Goal: Book appointment/travel/reservation

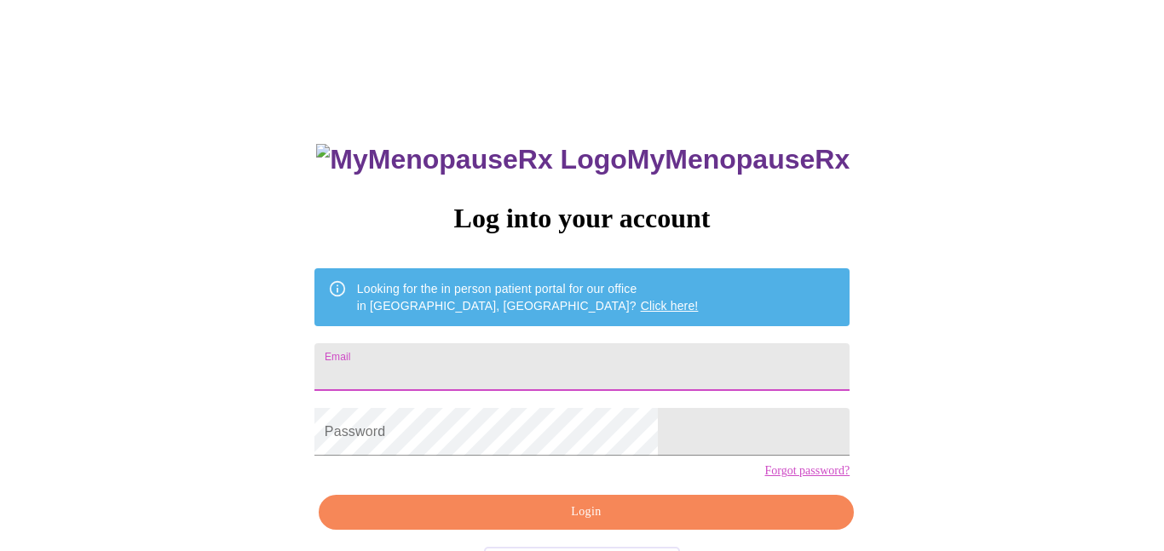
click at [531, 356] on input "Email" at bounding box center [581, 367] width 535 height 48
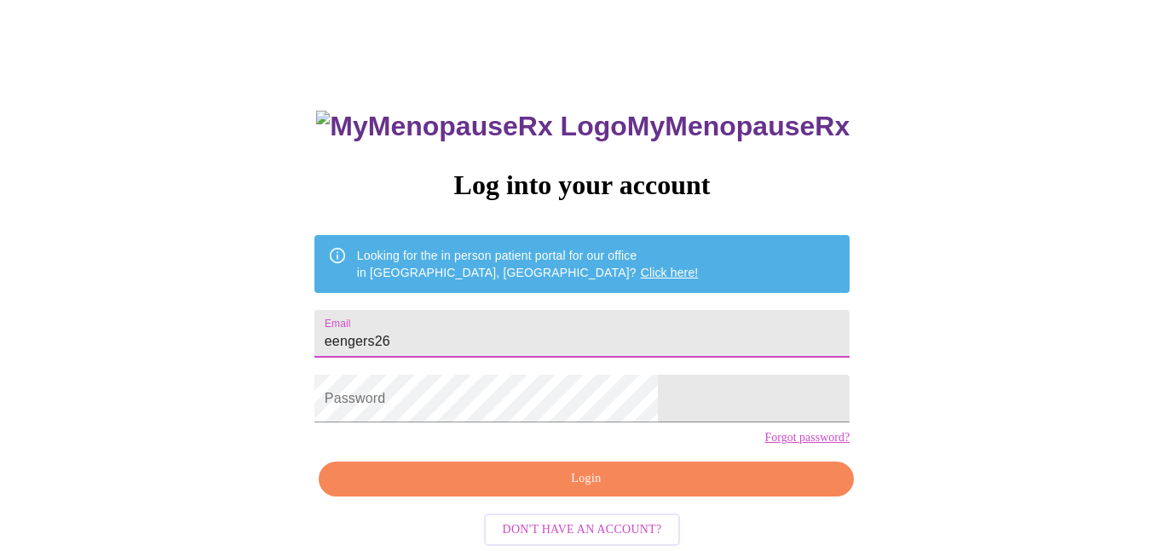
scroll to position [67, 0]
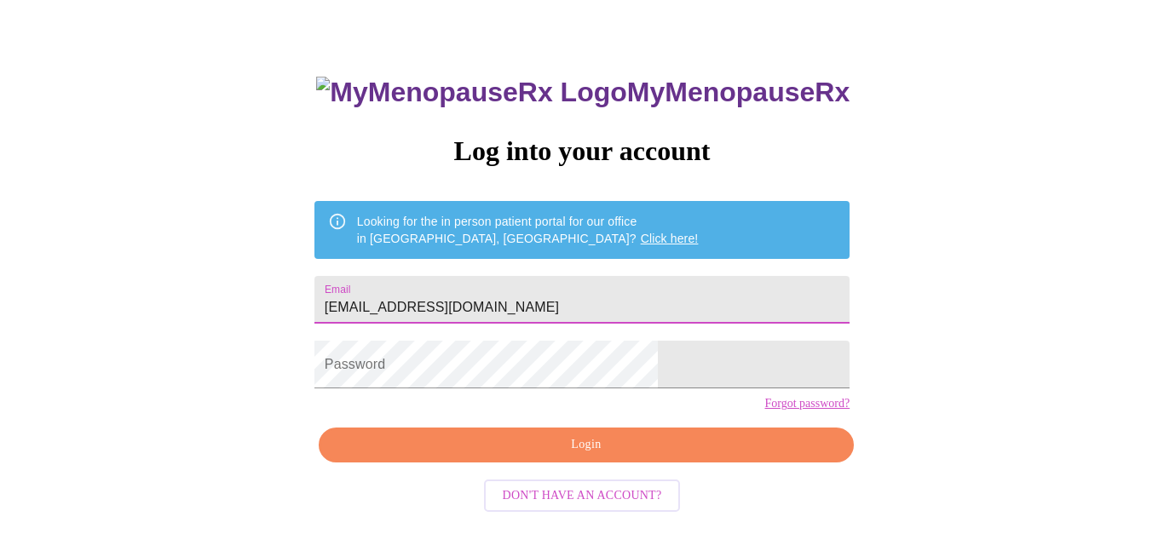
type input "[EMAIL_ADDRESS][DOMAIN_NAME]"
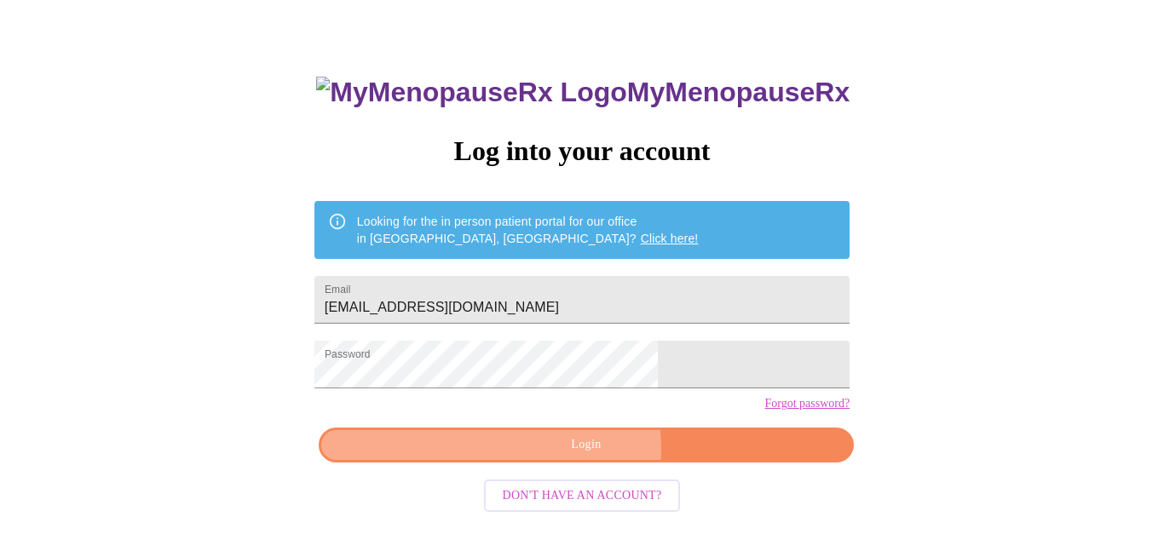
click at [579, 456] on span "Login" at bounding box center [586, 445] width 496 height 21
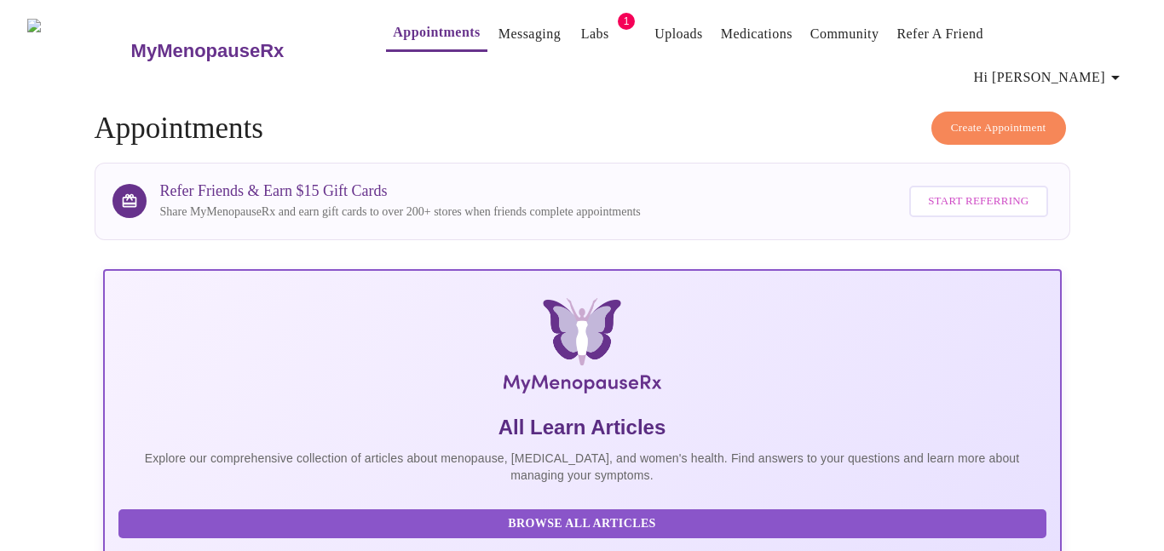
click at [581, 41] on link "Labs" at bounding box center [595, 34] width 28 height 24
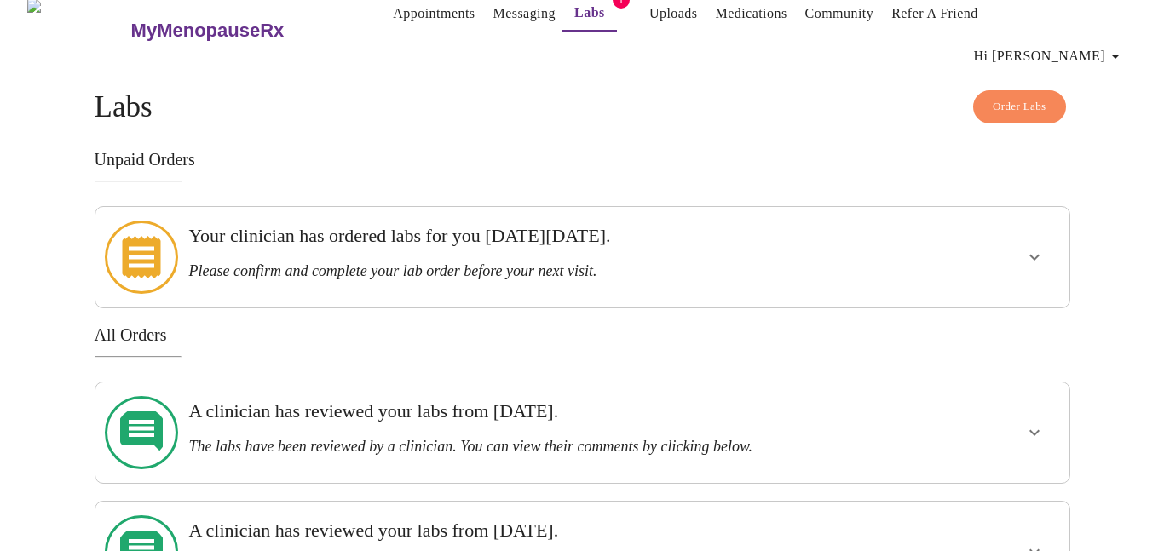
scroll to position [32, 0]
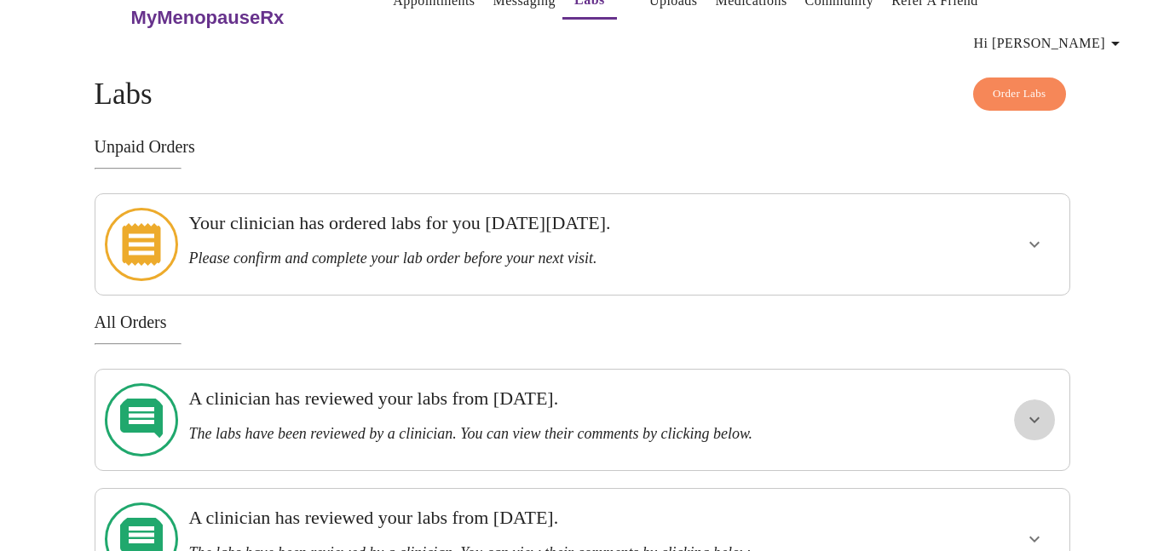
click at [1038, 410] on icon "show more" at bounding box center [1034, 420] width 20 height 20
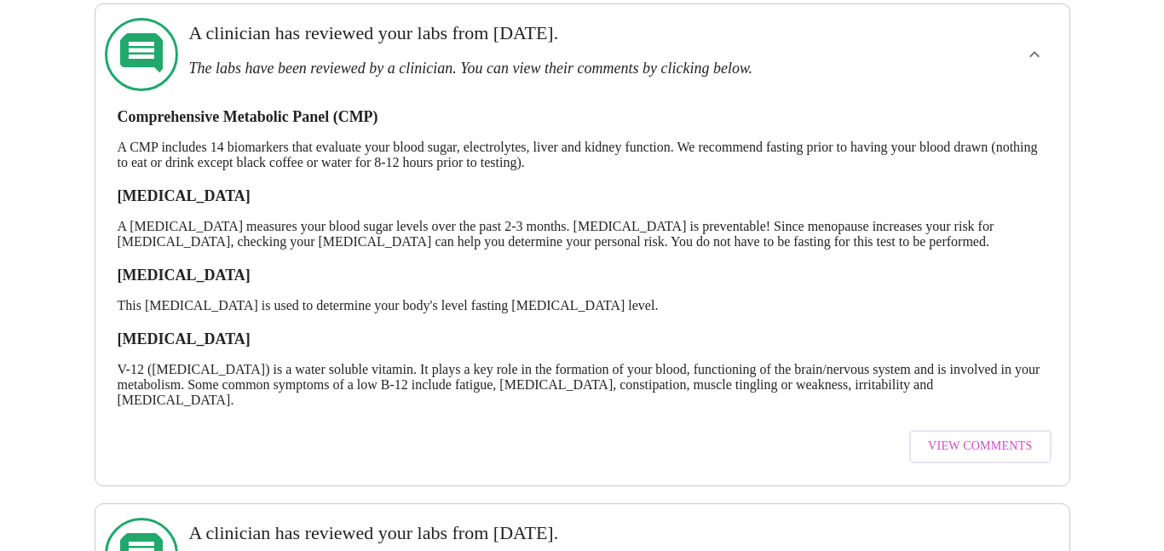
scroll to position [418, 0]
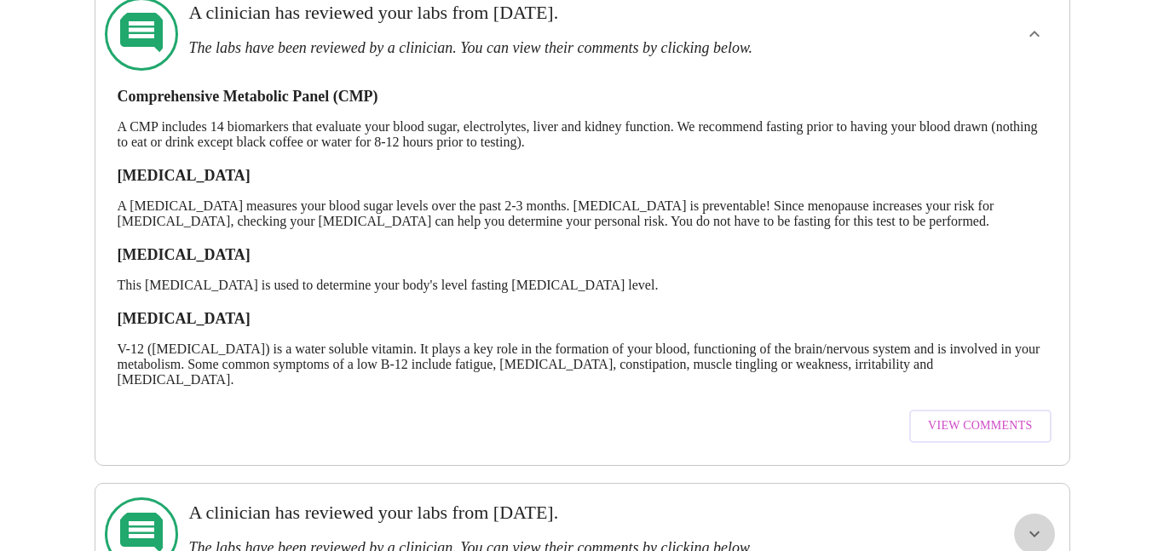
click at [1038, 524] on icon "show more" at bounding box center [1034, 534] width 20 height 20
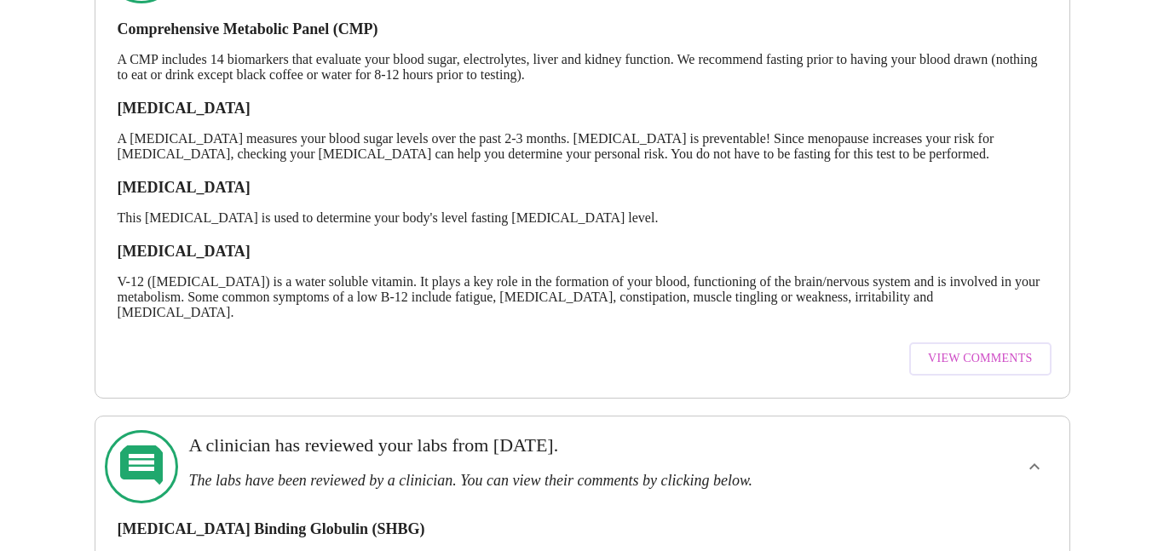
scroll to position [475, 0]
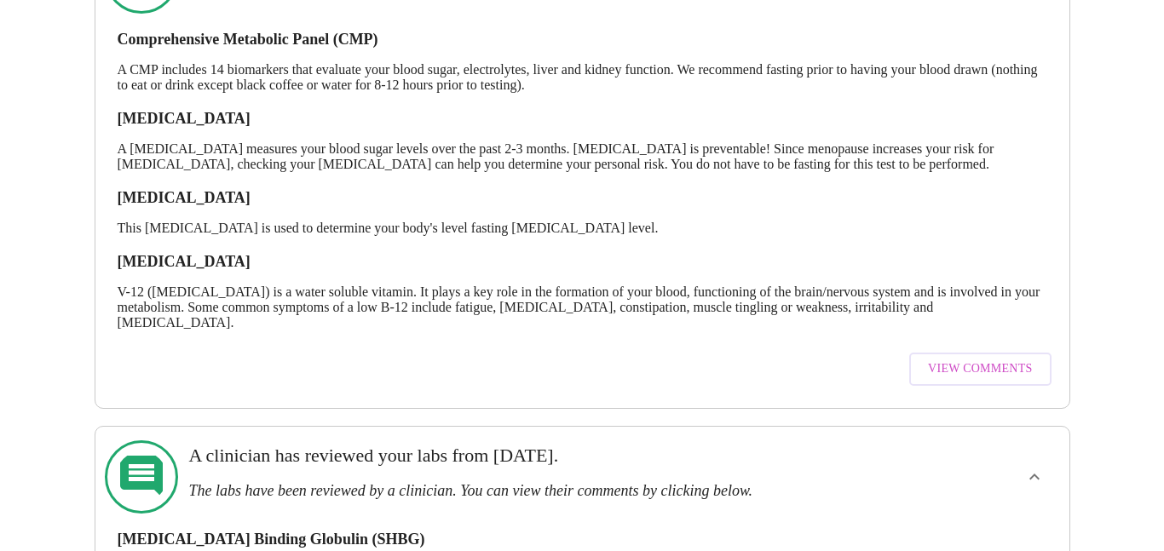
click at [966, 359] on span "View Comments" at bounding box center [980, 369] width 104 height 21
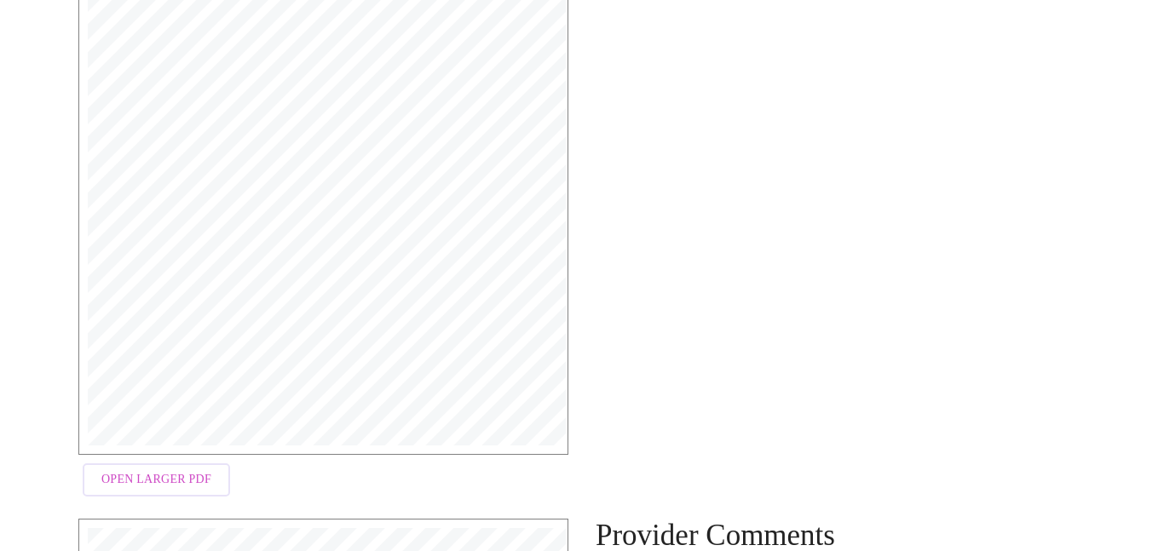
scroll to position [374, 0]
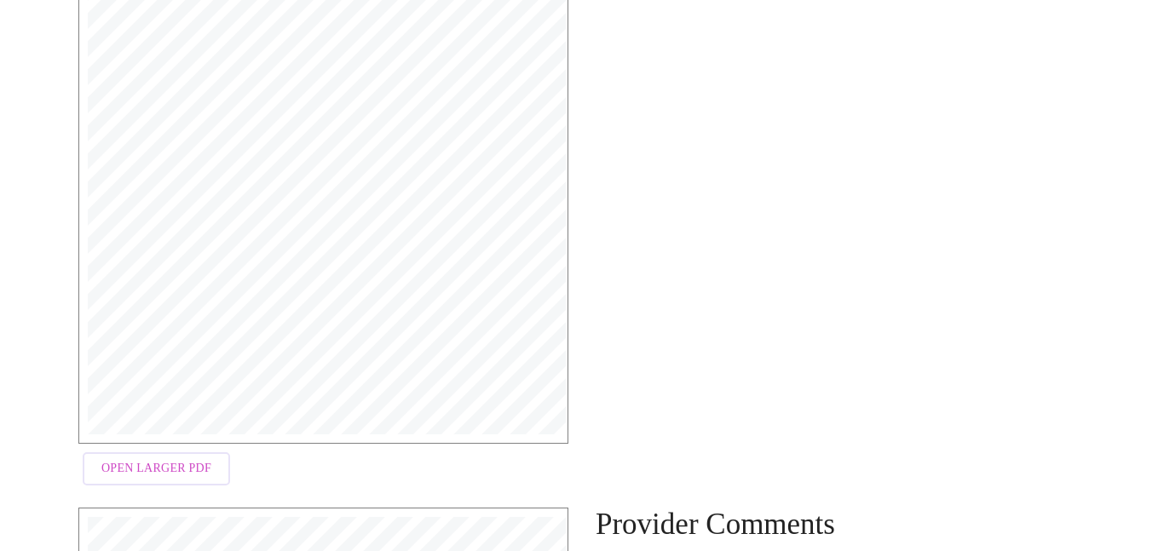
click at [184, 458] on span "Open Larger PDF" at bounding box center [156, 468] width 110 height 21
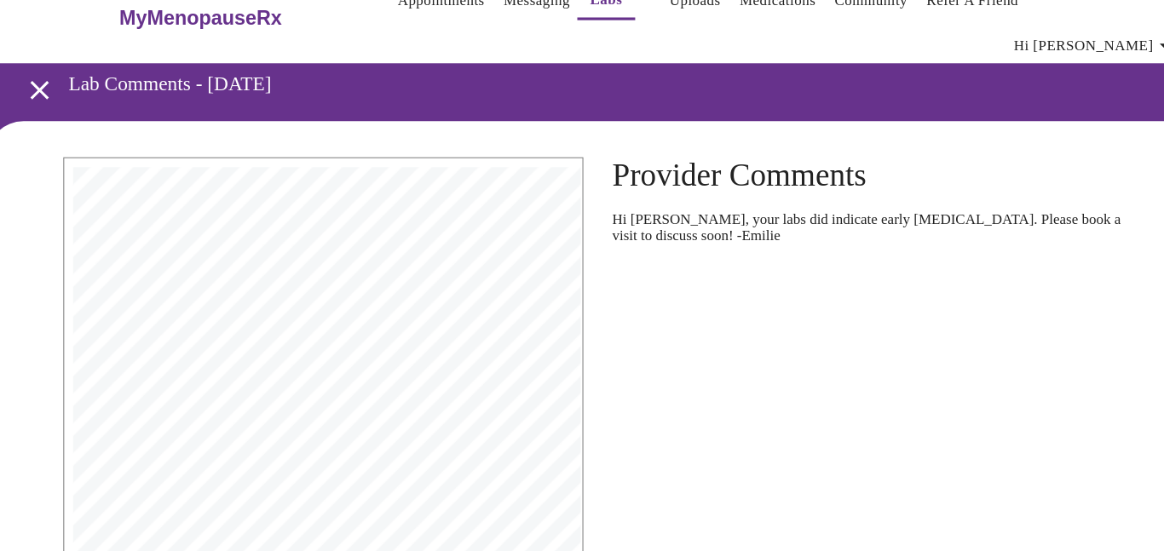
scroll to position [0, 0]
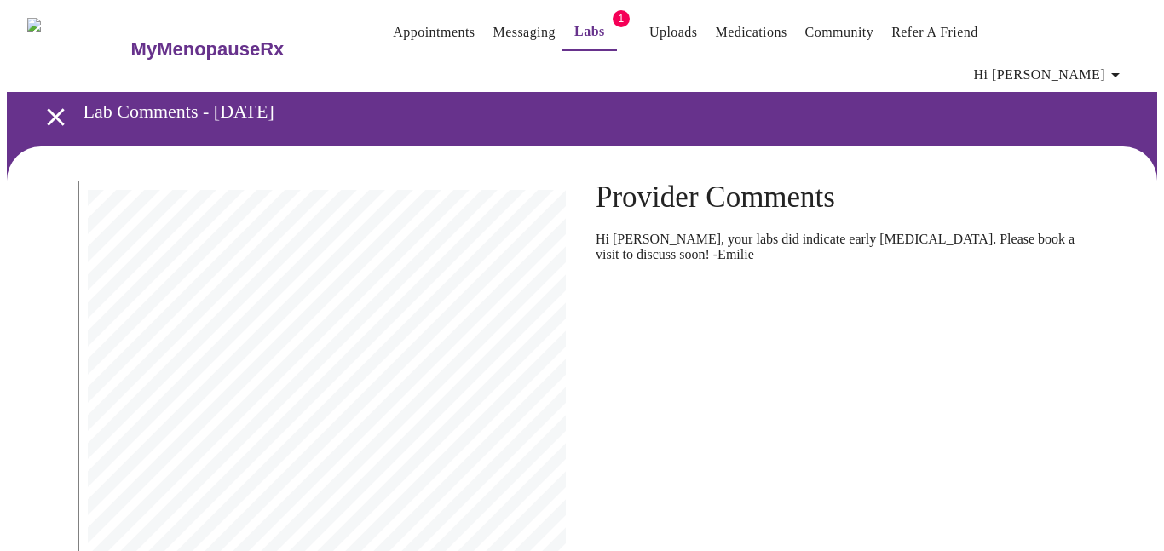
click at [54, 102] on icon "open drawer" at bounding box center [56, 117] width 30 height 30
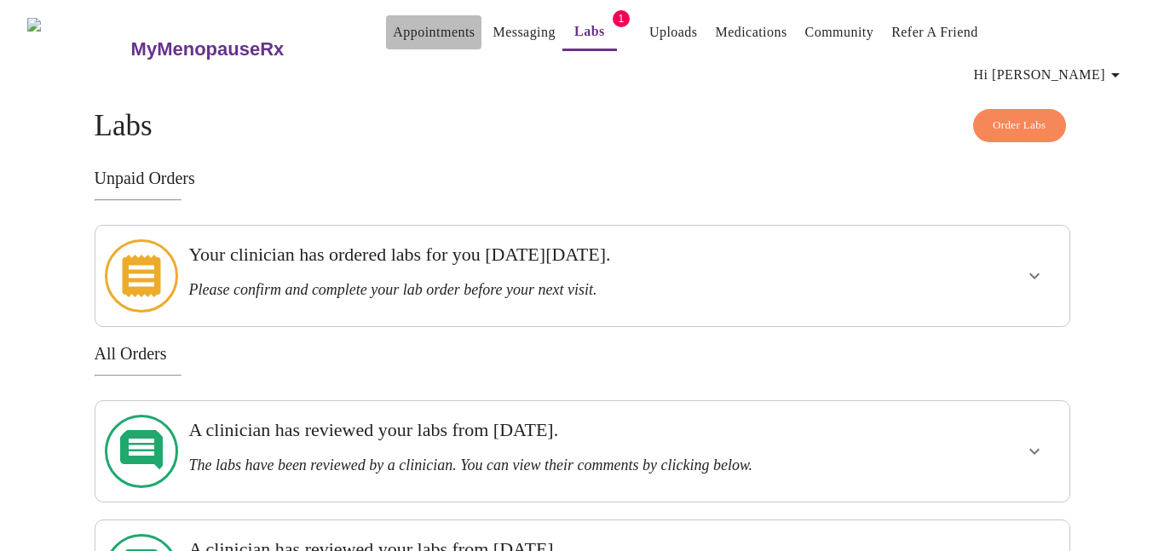
click at [393, 42] on link "Appointments" at bounding box center [434, 32] width 82 height 24
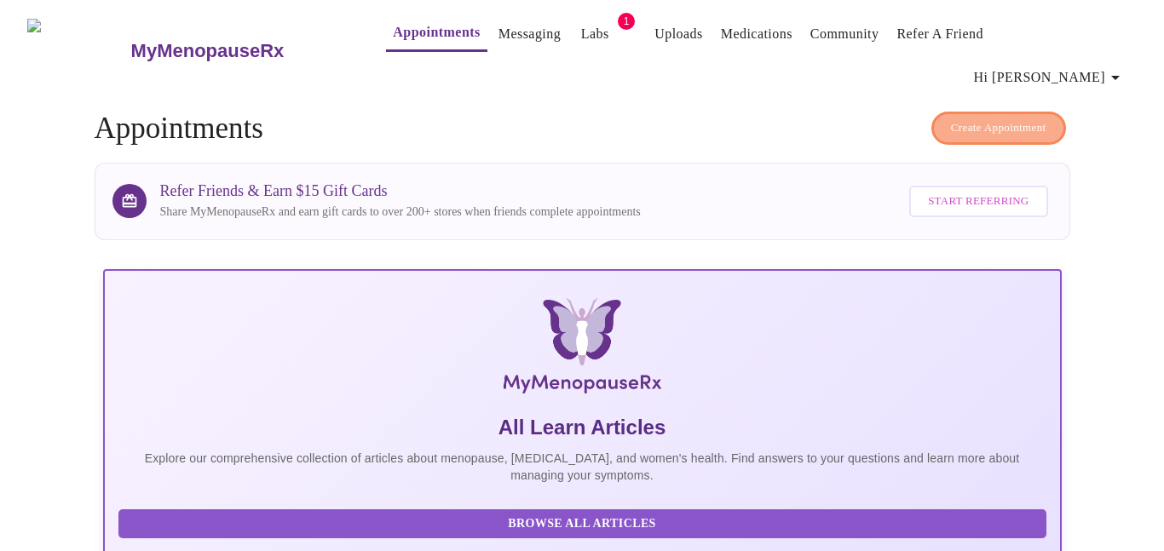
click at [966, 118] on span "Create Appointment" at bounding box center [998, 128] width 95 height 20
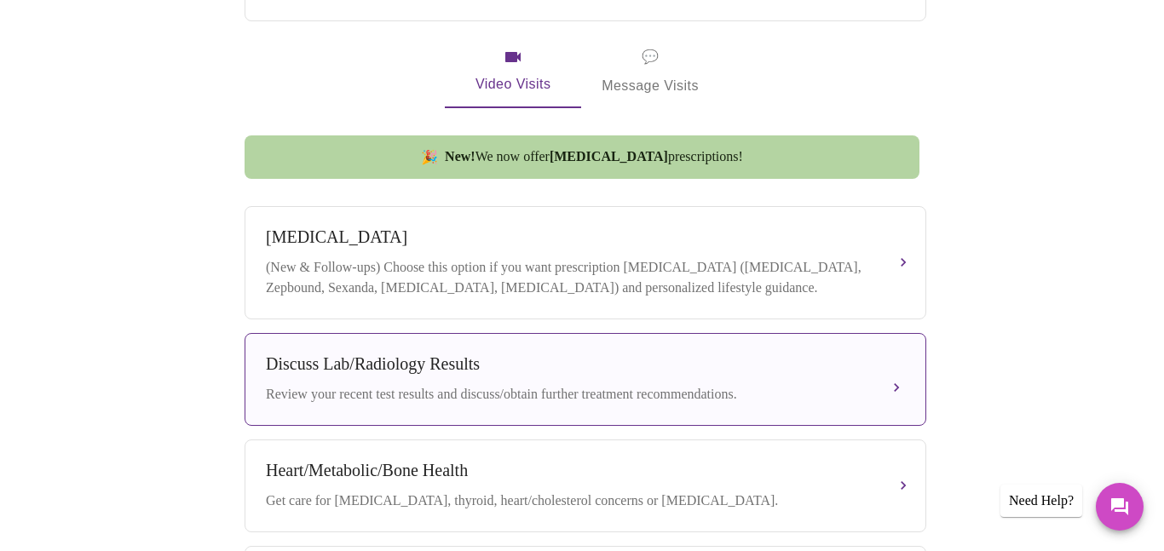
scroll to position [804, 0]
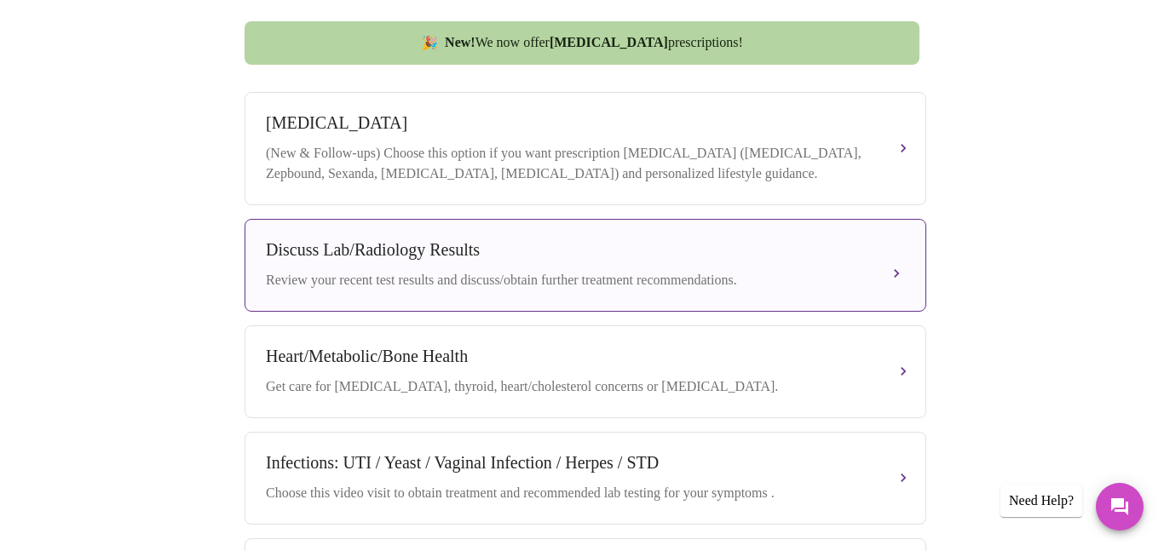
click at [545, 240] on div "Discuss Lab/Radiology Results" at bounding box center [568, 250] width 605 height 20
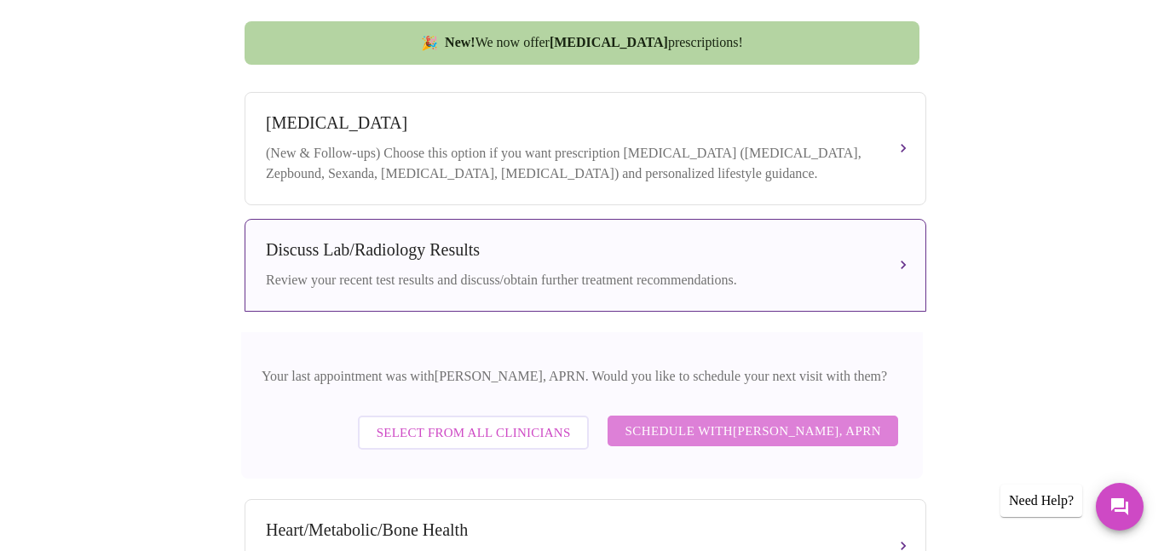
click at [765, 420] on span "Schedule with [PERSON_NAME], APRN" at bounding box center [753, 431] width 257 height 22
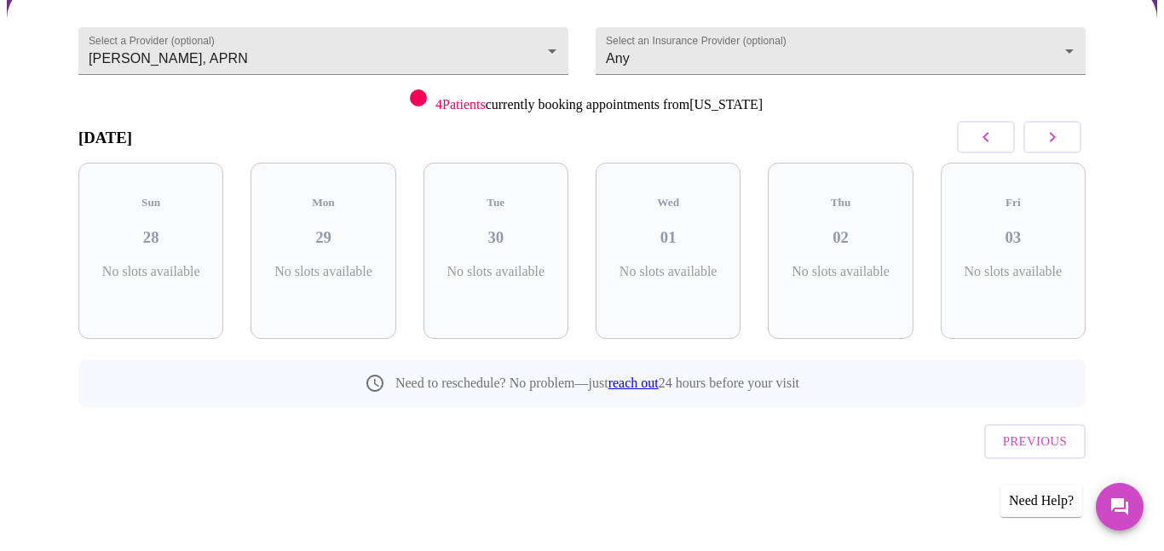
scroll to position [118, 0]
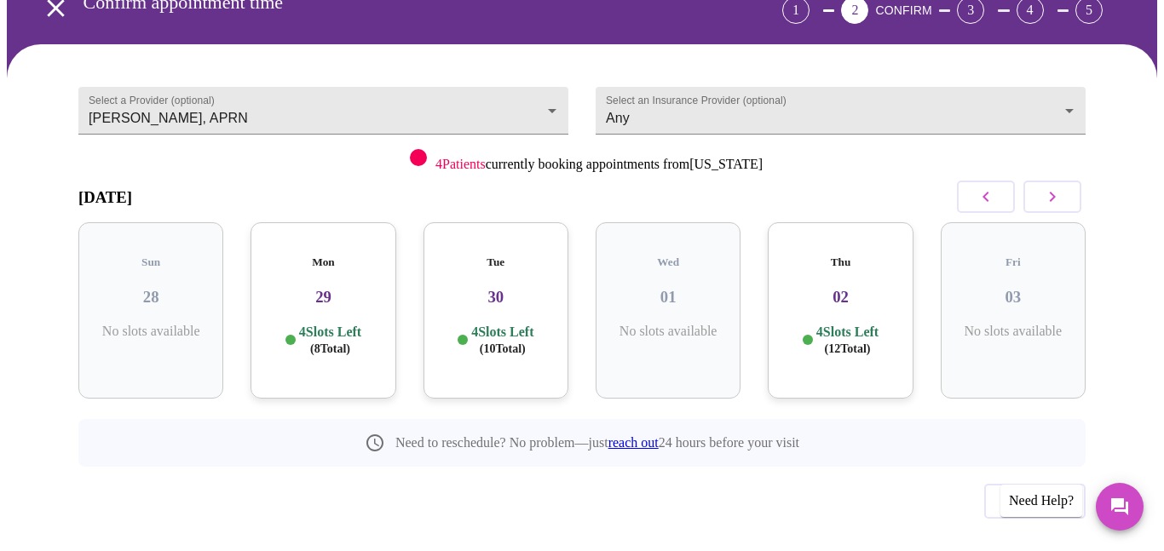
click at [510, 324] on p "4 Slots Left ( 10 Total)" at bounding box center [502, 340] width 62 height 33
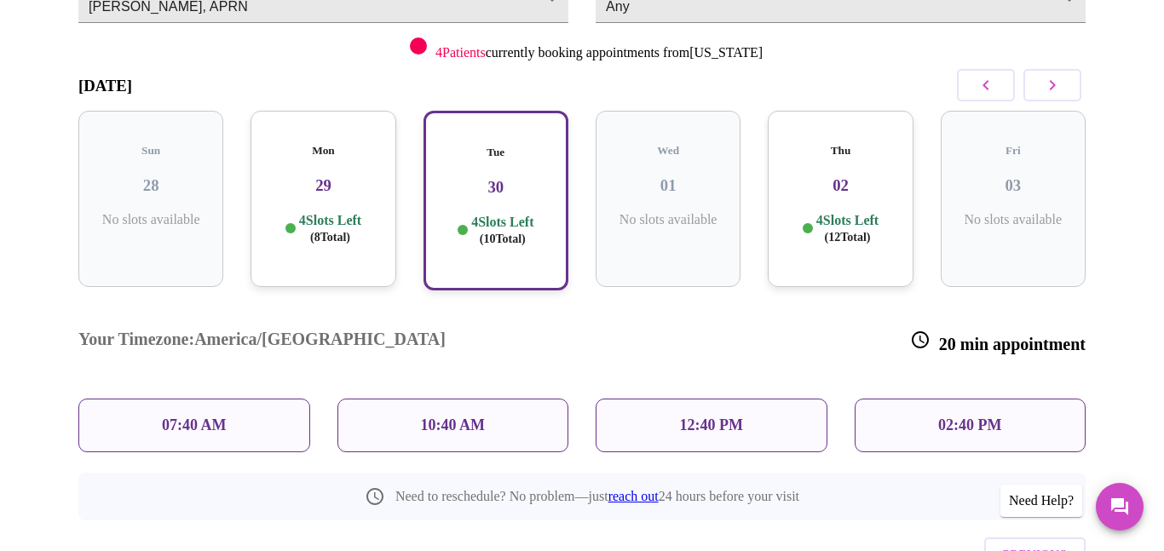
scroll to position [234, 0]
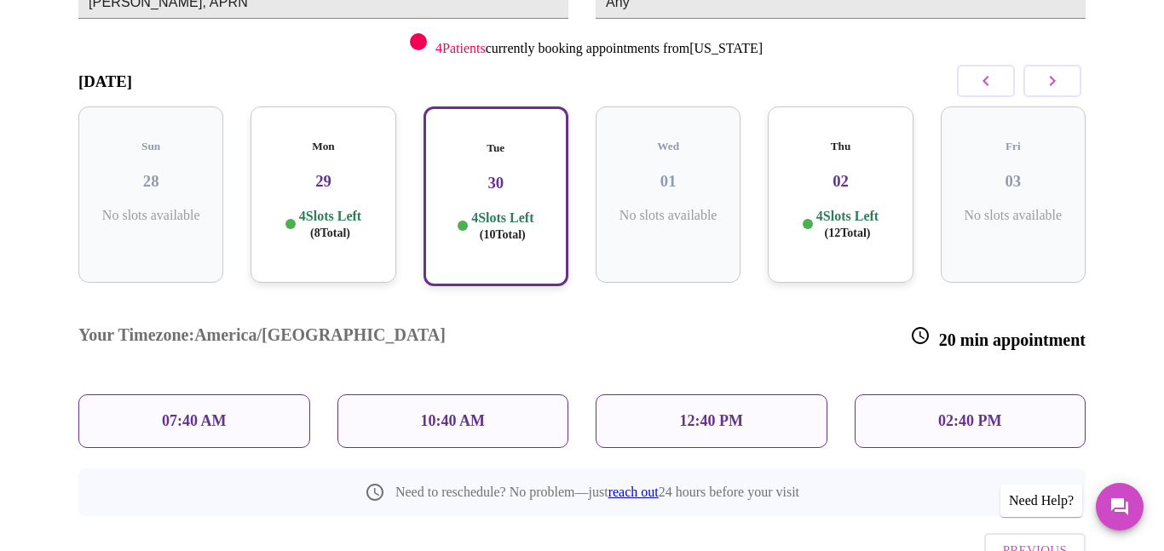
click at [707, 412] on p "12:40 PM" at bounding box center [711, 421] width 63 height 18
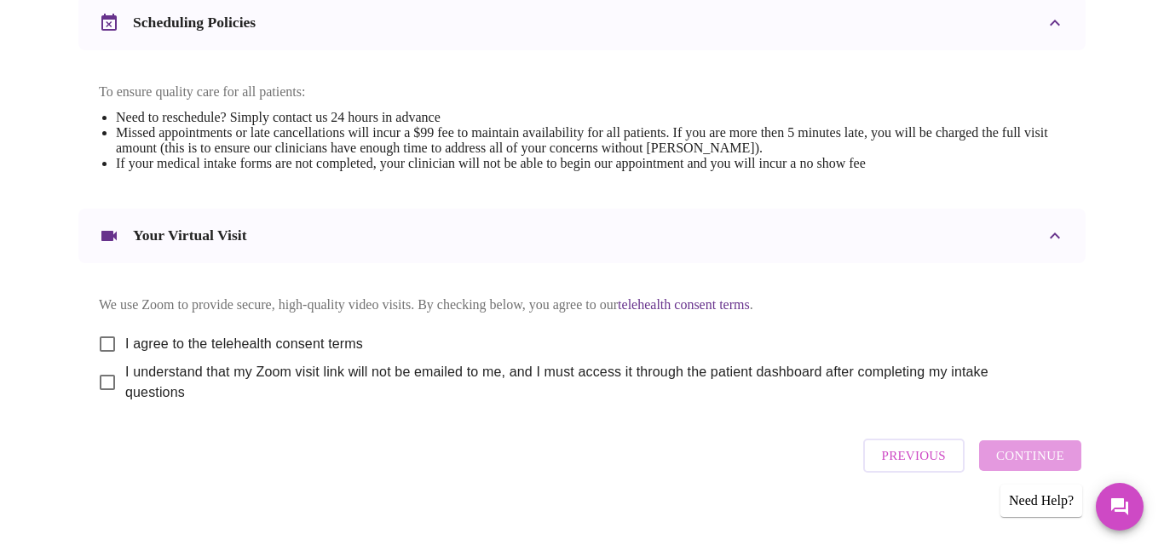
scroll to position [684, 0]
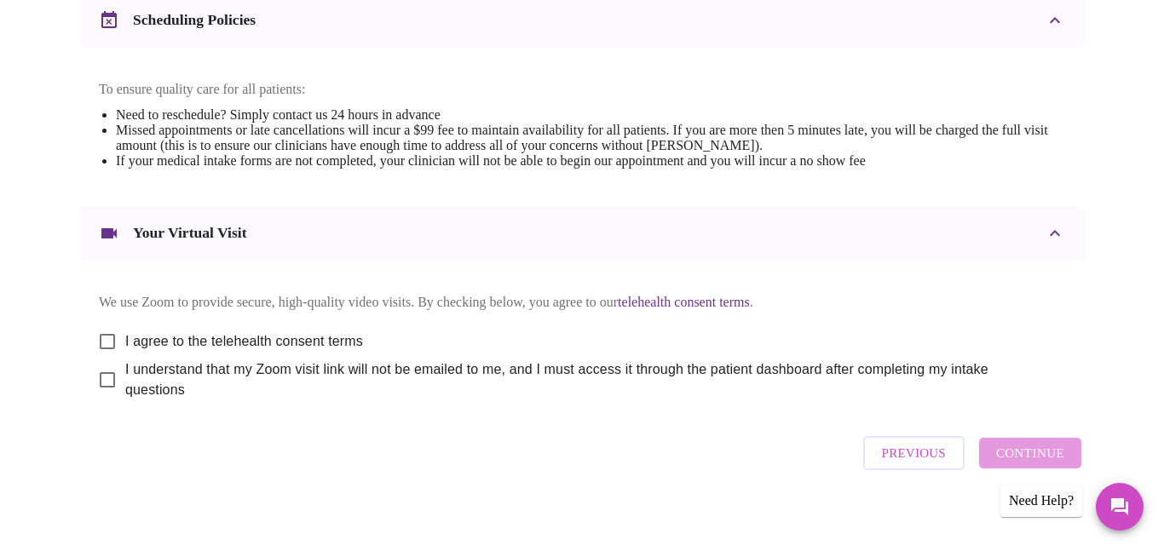
click at [101, 327] on input "I agree to the telehealth consent terms" at bounding box center [107, 342] width 36 height 36
checkbox input "true"
click at [104, 373] on input "I understand that my Zoom visit link will not be emailed to me, and I must acce…" at bounding box center [107, 380] width 36 height 36
checkbox input "true"
click at [1035, 445] on span "Continue" at bounding box center [1030, 453] width 68 height 22
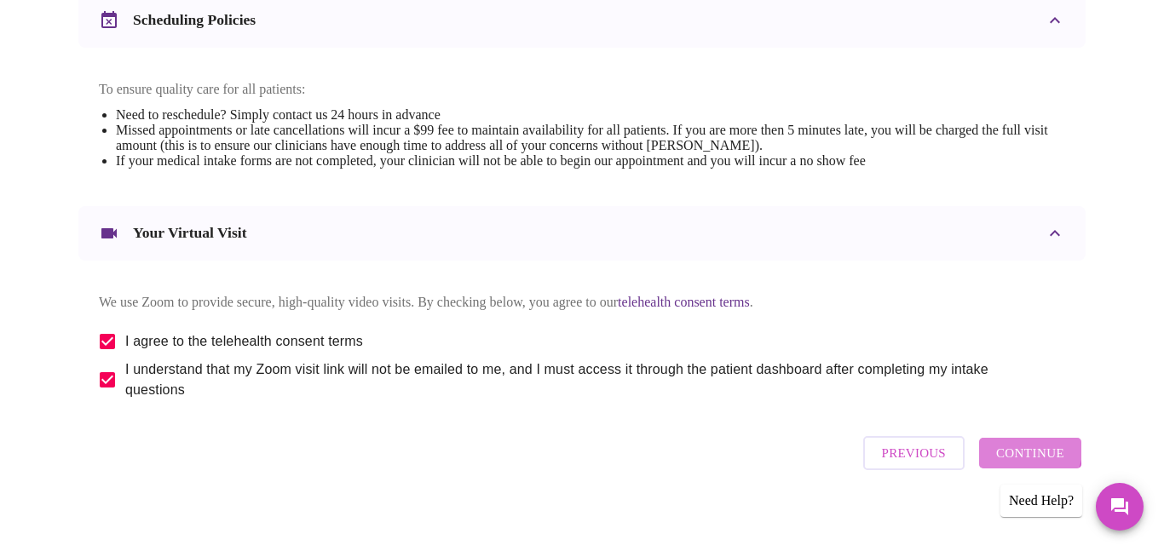
scroll to position [174, 0]
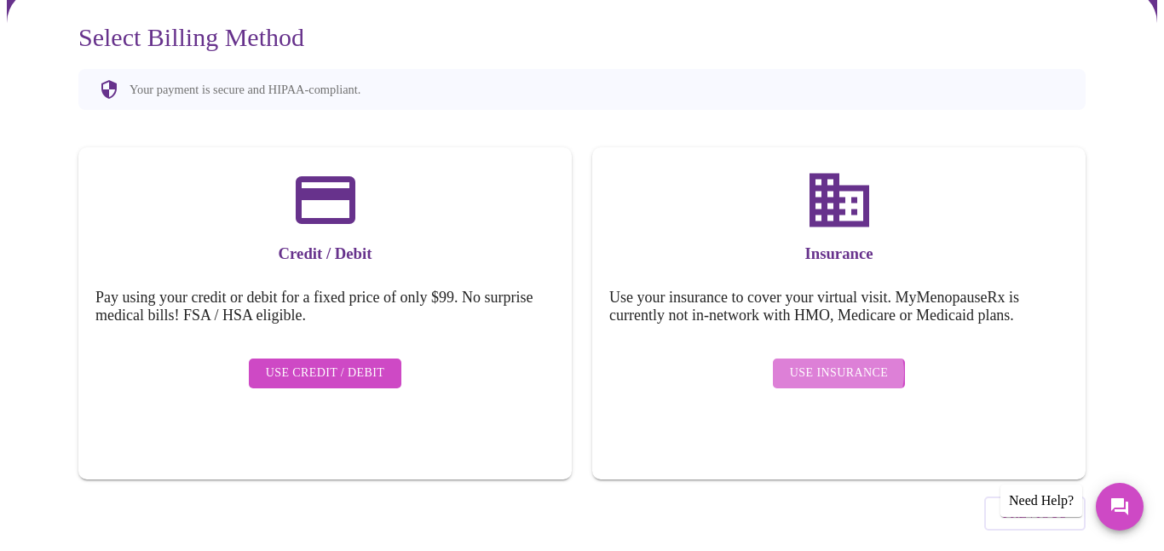
click at [838, 363] on span "Use Insurance" at bounding box center [839, 373] width 98 height 21
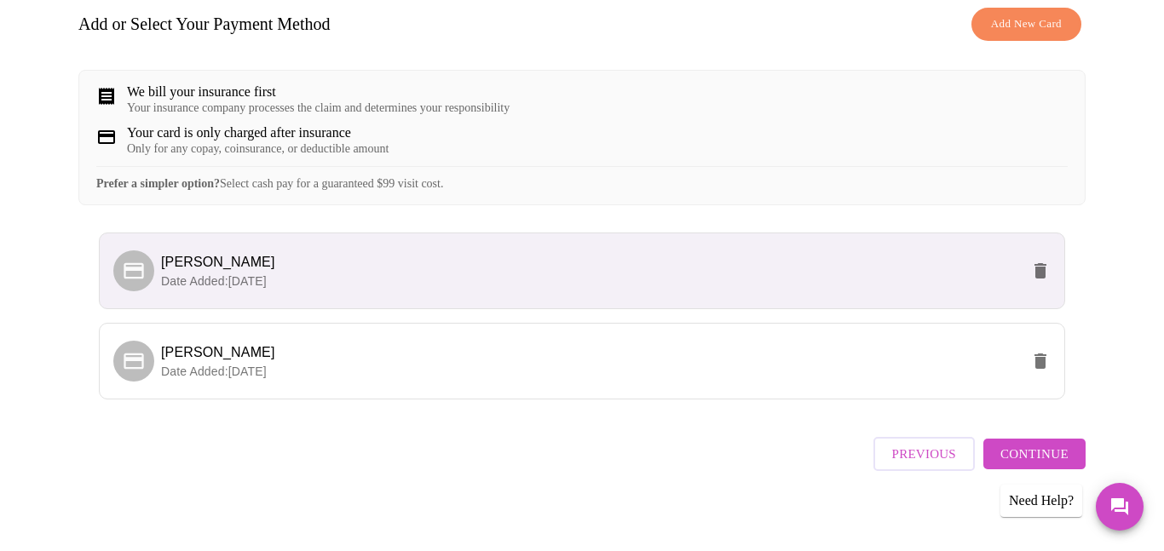
scroll to position [281, 0]
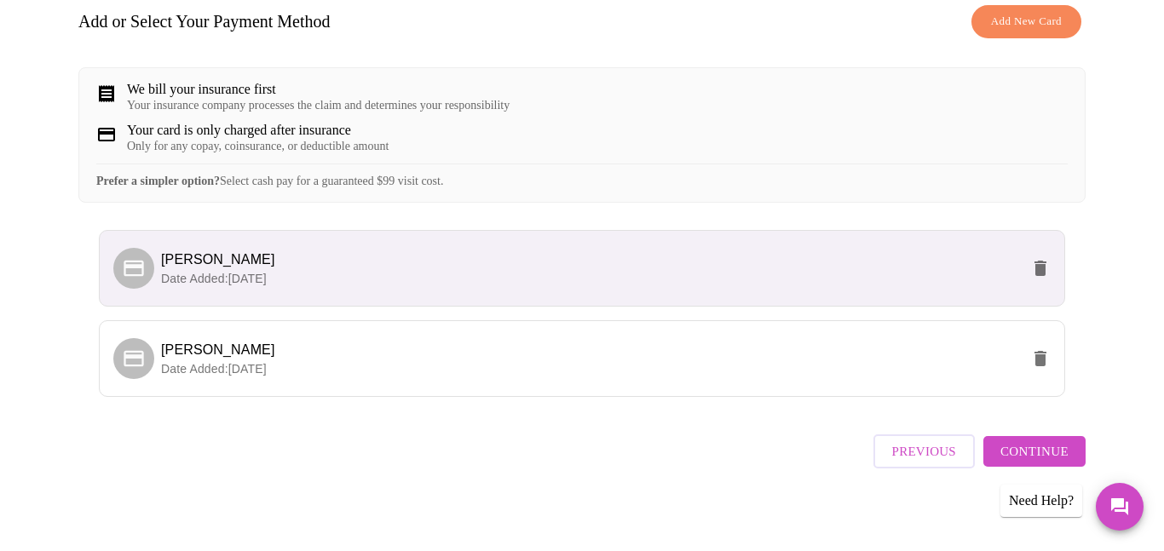
click at [1025, 451] on span "Continue" at bounding box center [1034, 452] width 68 height 22
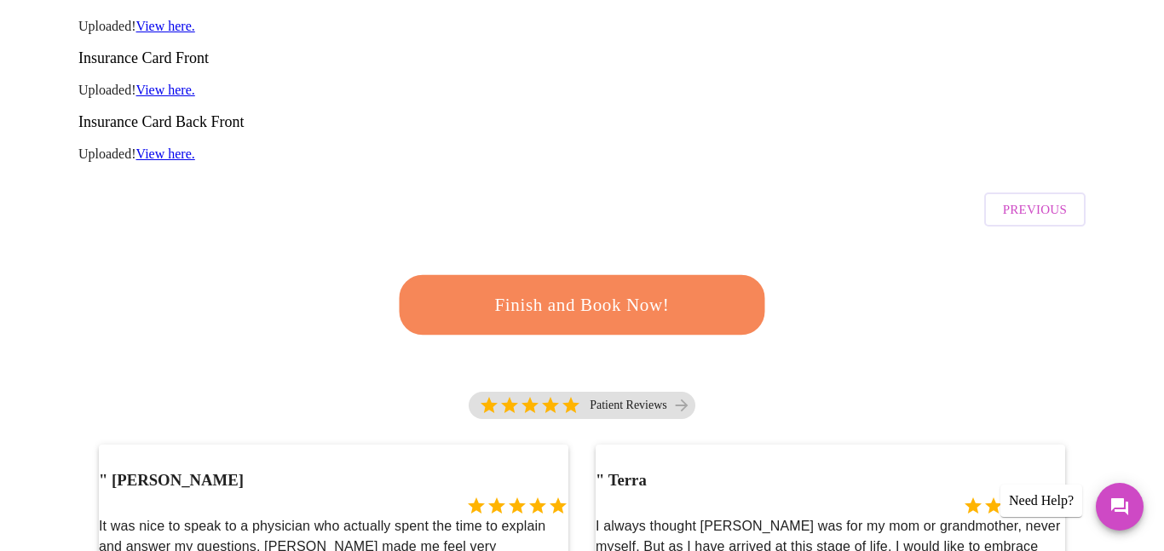
scroll to position [380, 0]
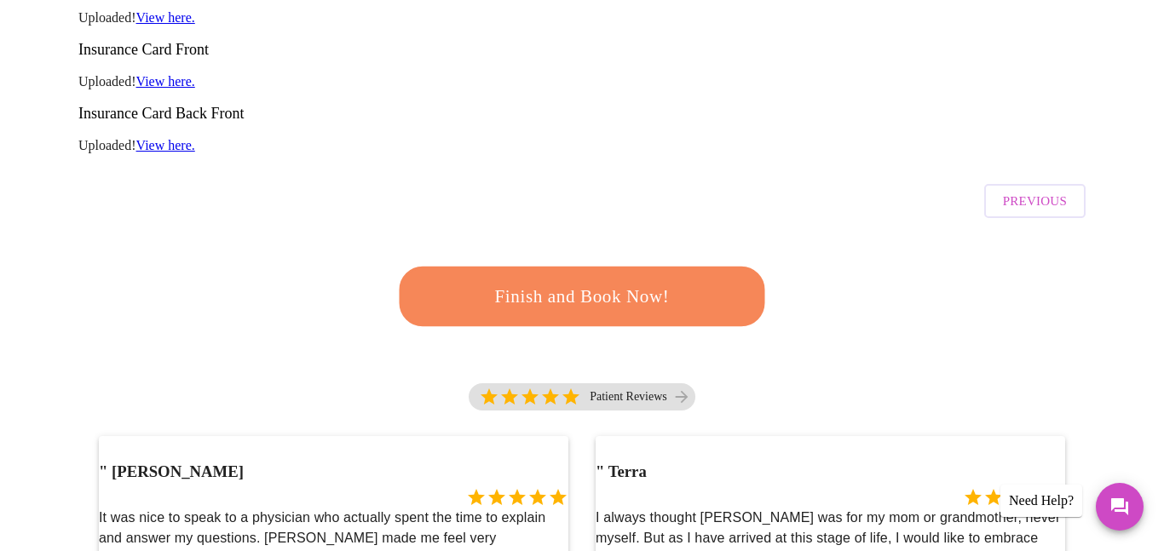
click at [573, 281] on span "Finish and Book Now!" at bounding box center [581, 297] width 315 height 32
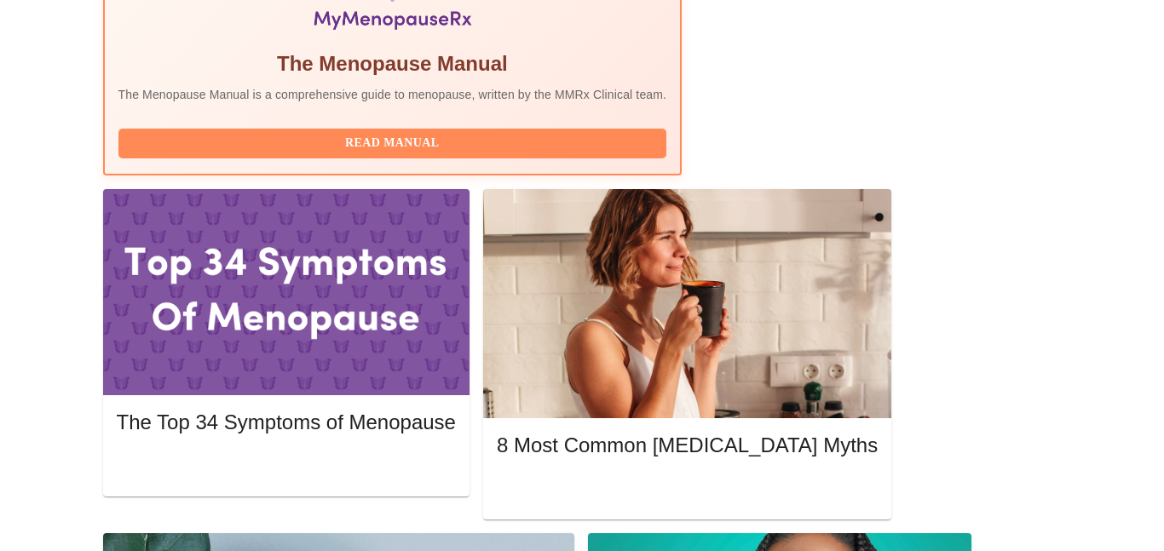
scroll to position [674, 0]
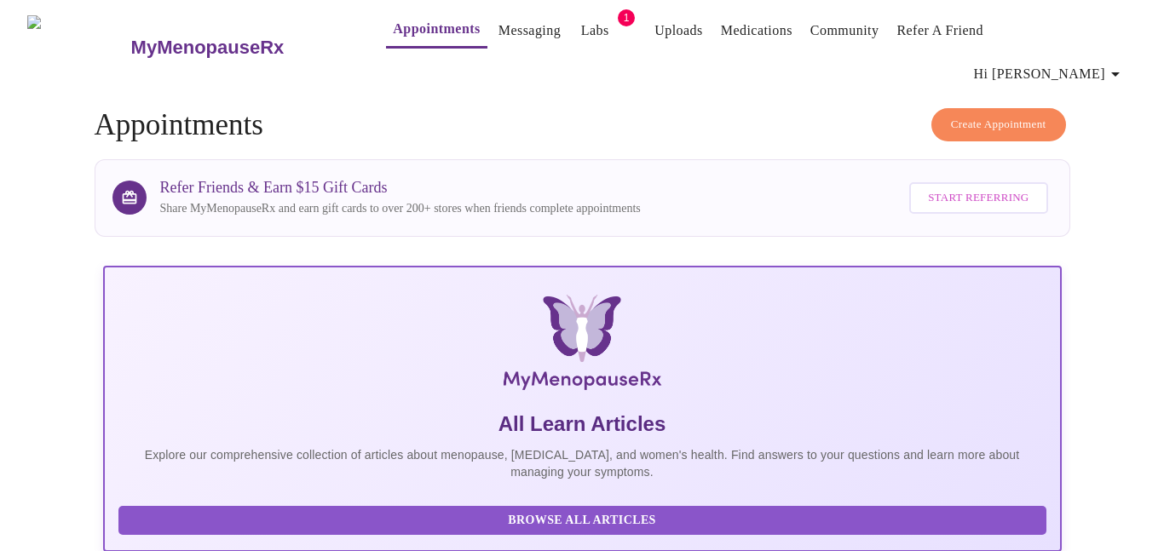
scroll to position [0, 0]
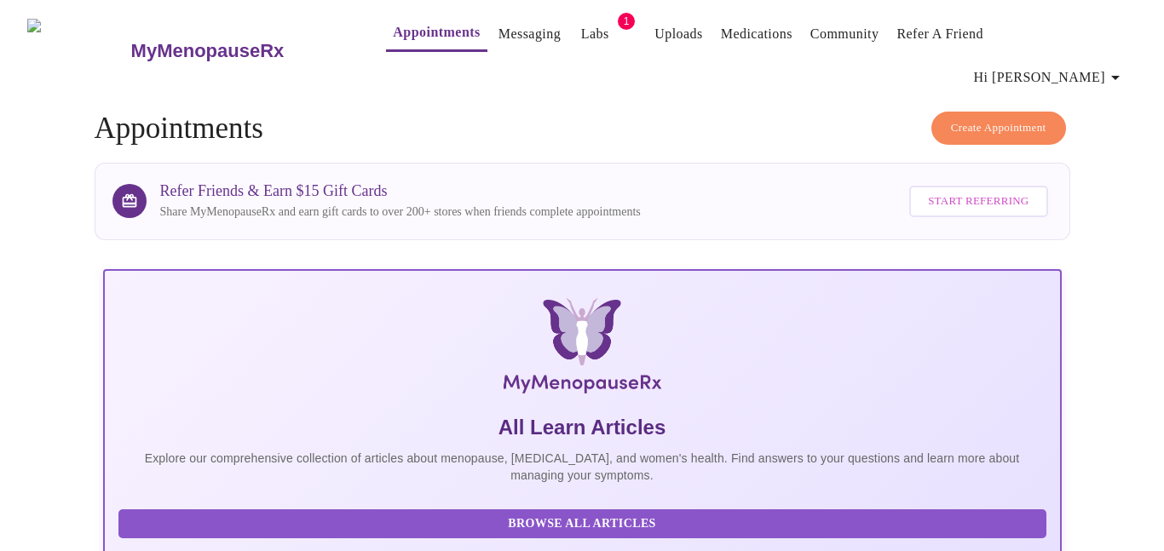
click at [581, 36] on link "Labs" at bounding box center [595, 34] width 28 height 24
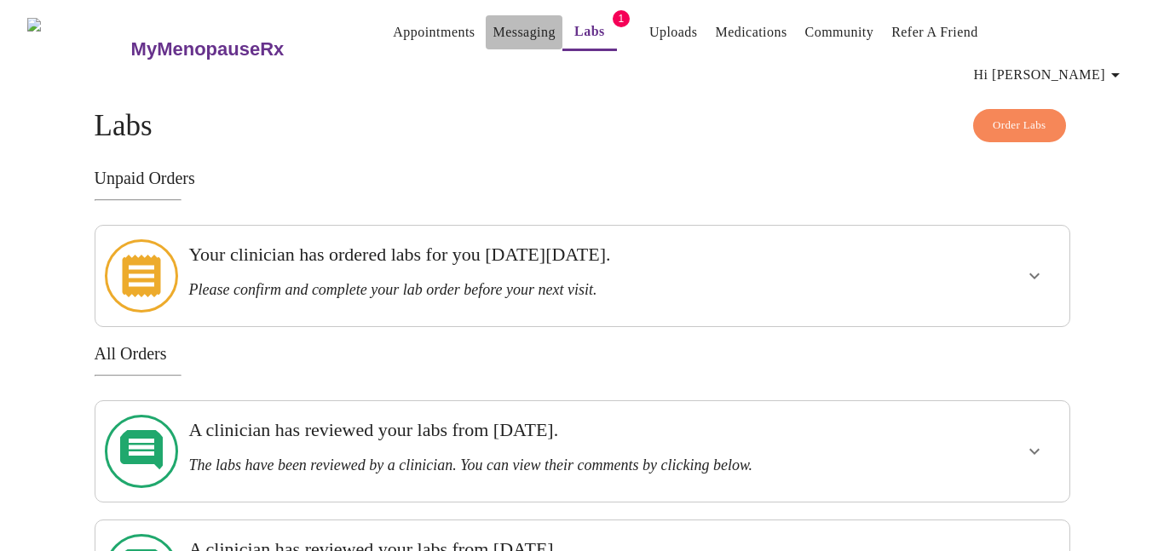
click at [493, 36] on link "Messaging" at bounding box center [524, 32] width 62 height 24
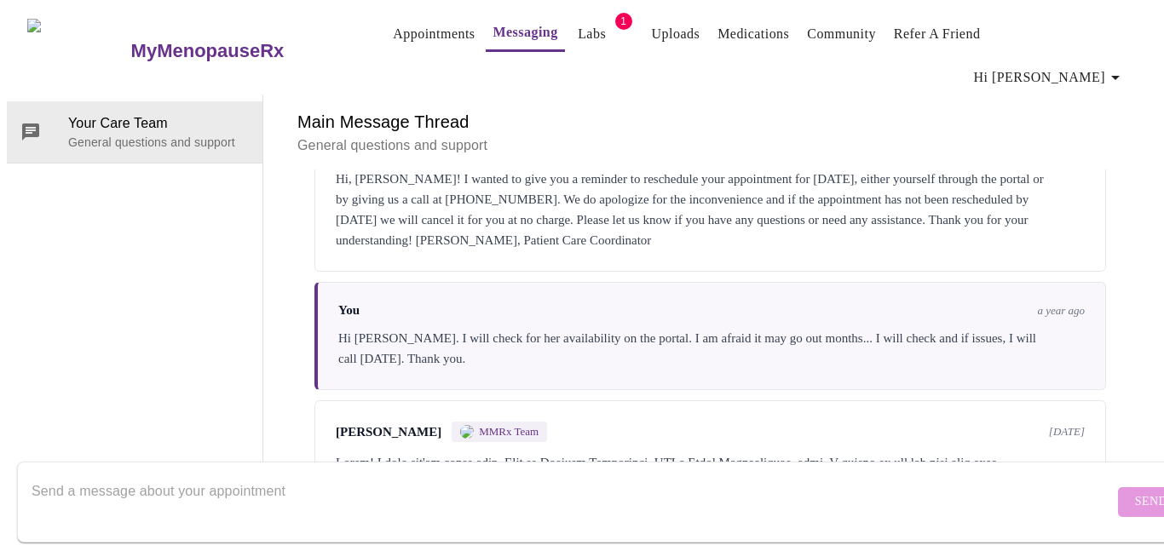
click at [393, 41] on link "Appointments" at bounding box center [434, 34] width 82 height 24
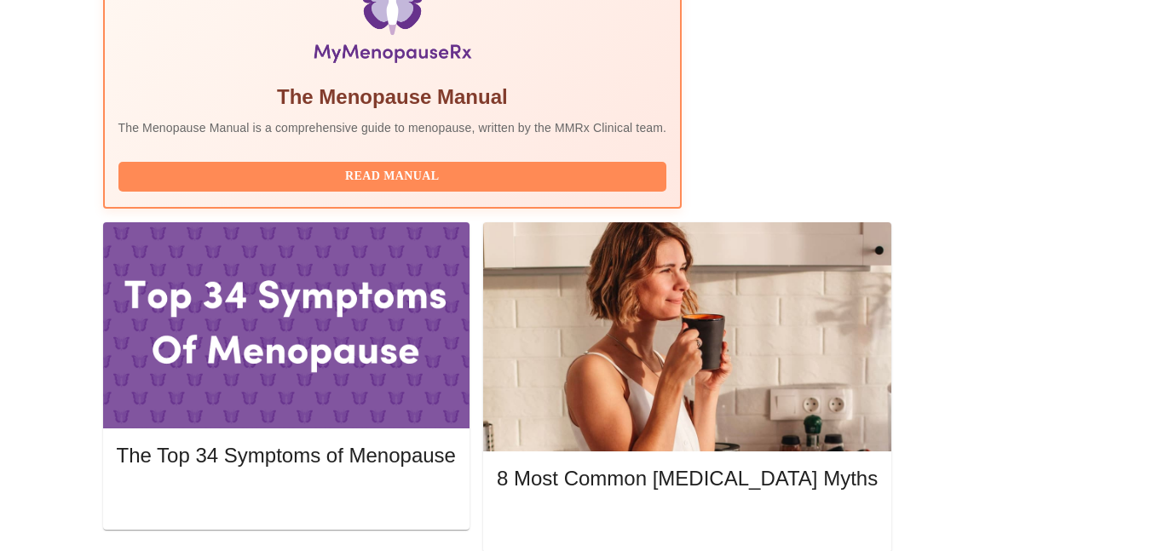
scroll to position [634, 0]
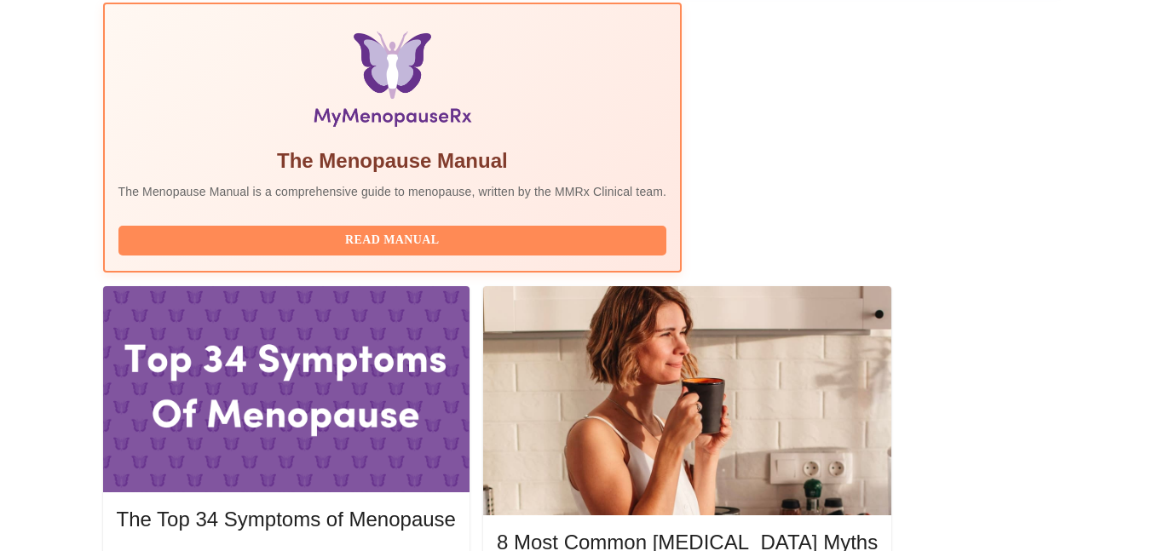
scroll to position [569, 0]
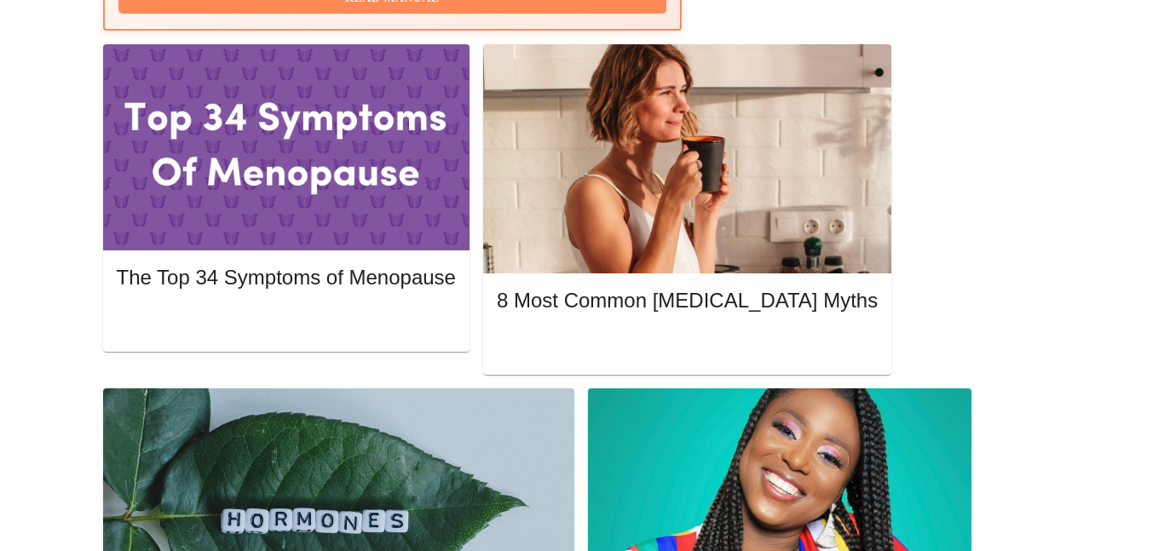
scroll to position [811, 0]
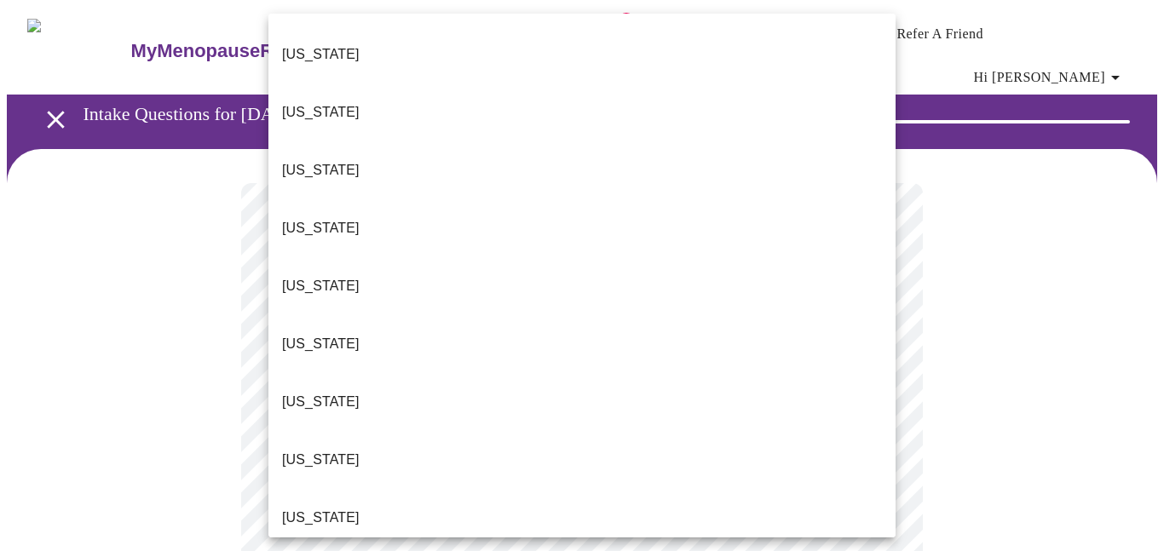
scroll to position [142, 0]
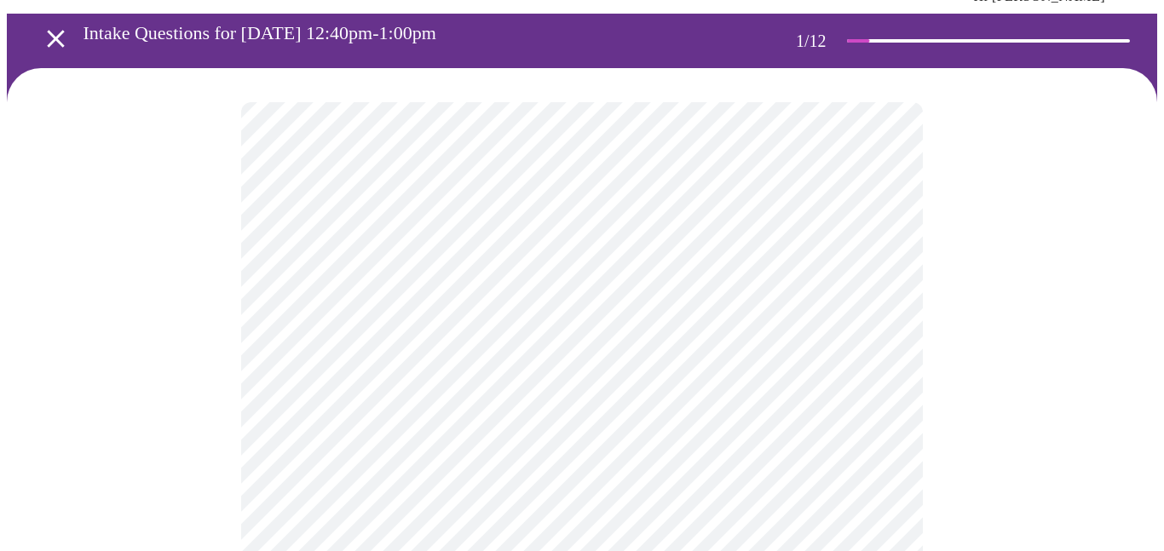
scroll to position [90, 0]
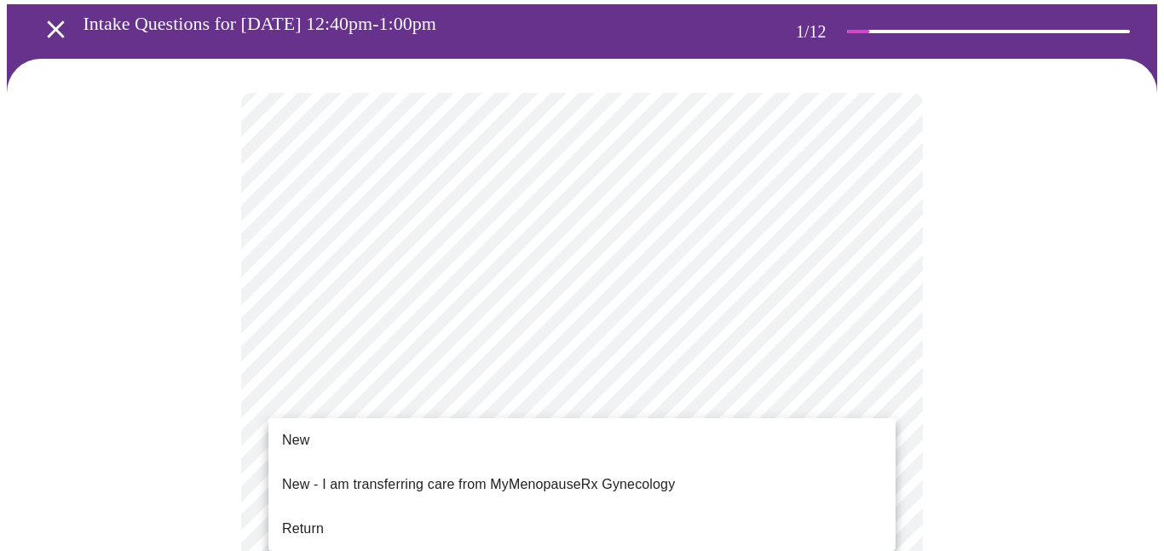
click at [307, 519] on span "Return" at bounding box center [303, 529] width 42 height 20
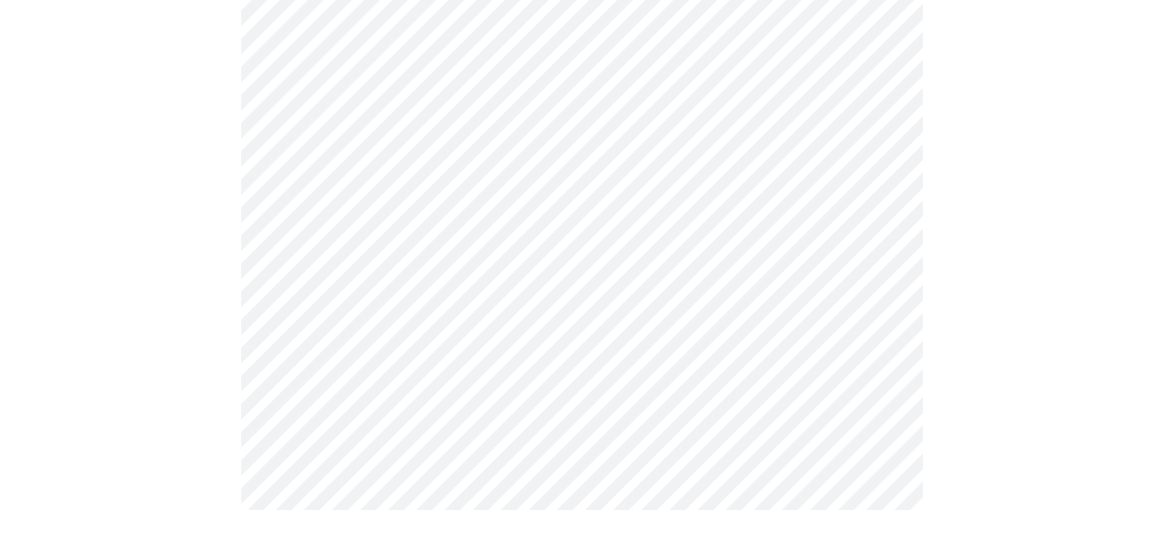
scroll to position [0, 0]
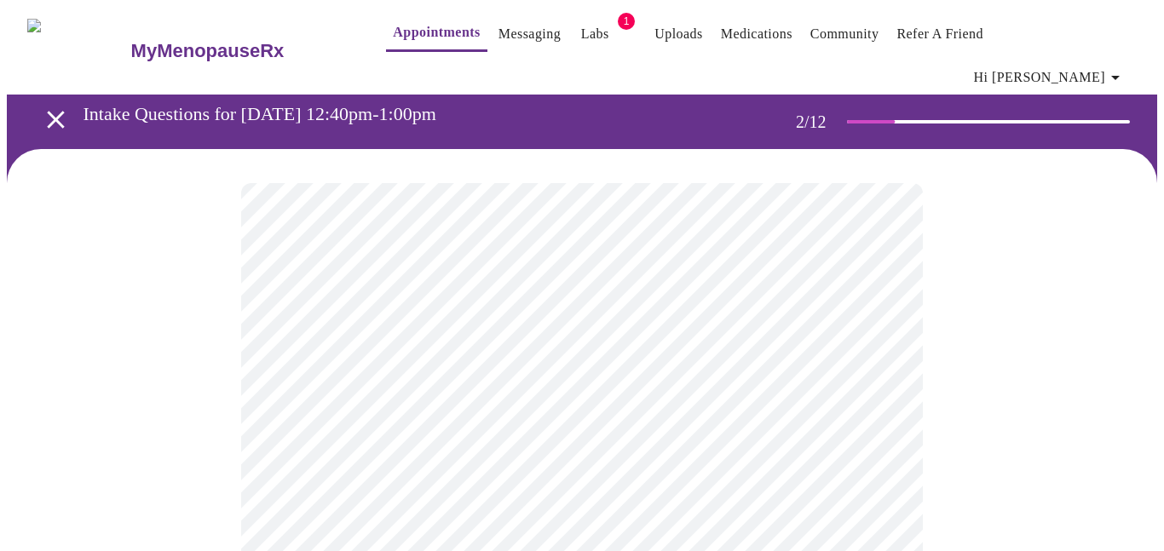
click at [882, 350] on body "MyMenopauseRx Appointments Messaging Labs 1 Uploads Medications Community Refer…" at bounding box center [582, 531] width 1150 height 1048
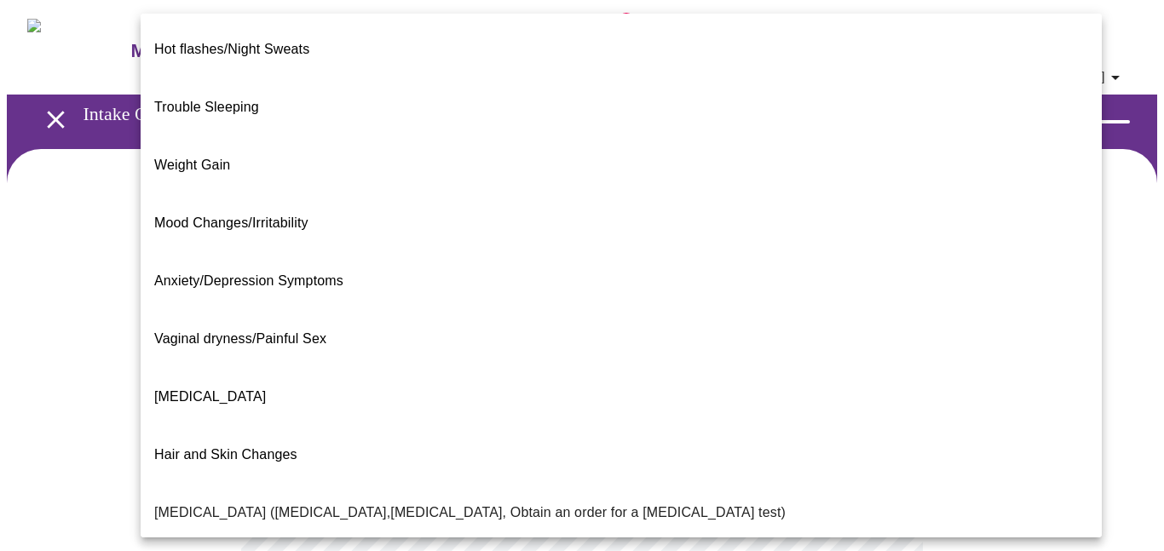
click at [219, 158] on span "Weight Gain" at bounding box center [192, 165] width 76 height 14
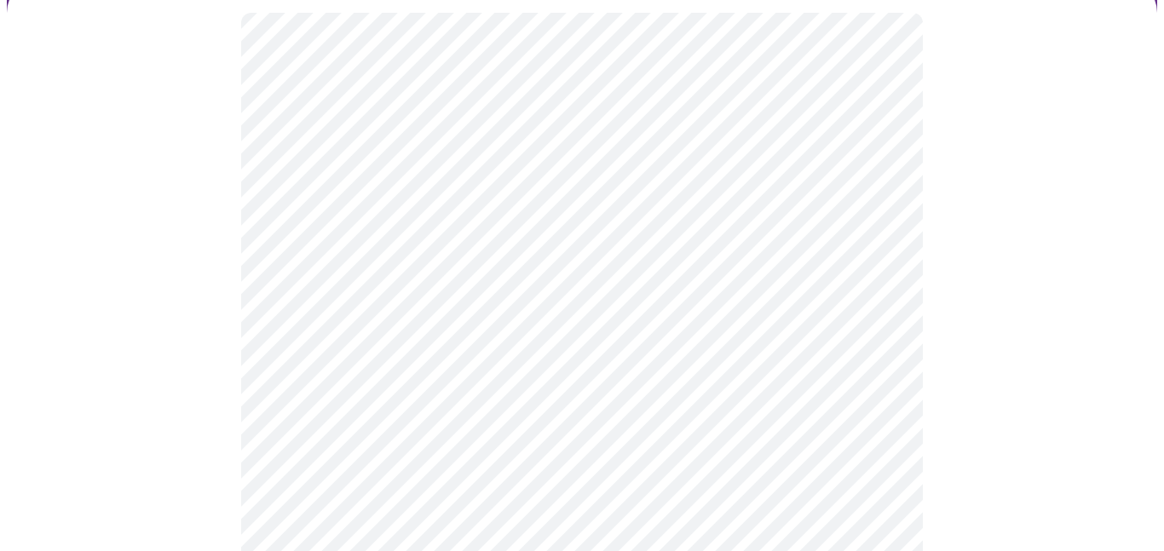
scroll to position [176, 0]
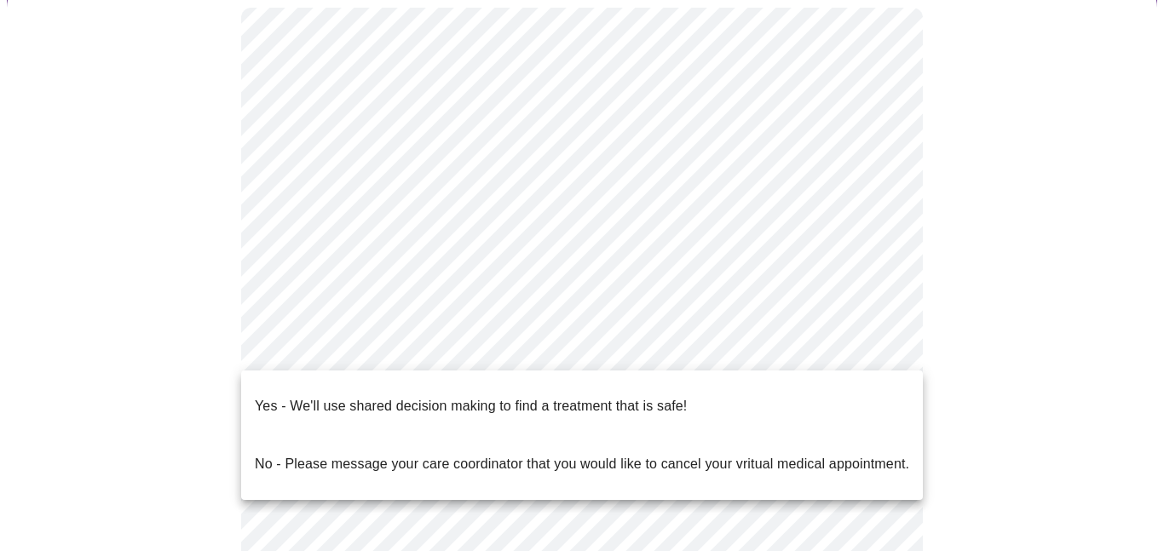
click at [877, 345] on body "MyMenopauseRx Appointments Messaging Labs 1 Uploads Medications Community Refer…" at bounding box center [582, 350] width 1150 height 1038
click at [618, 400] on p "Yes - We'll use shared decision making to find a treatment that is safe!" at bounding box center [471, 406] width 432 height 20
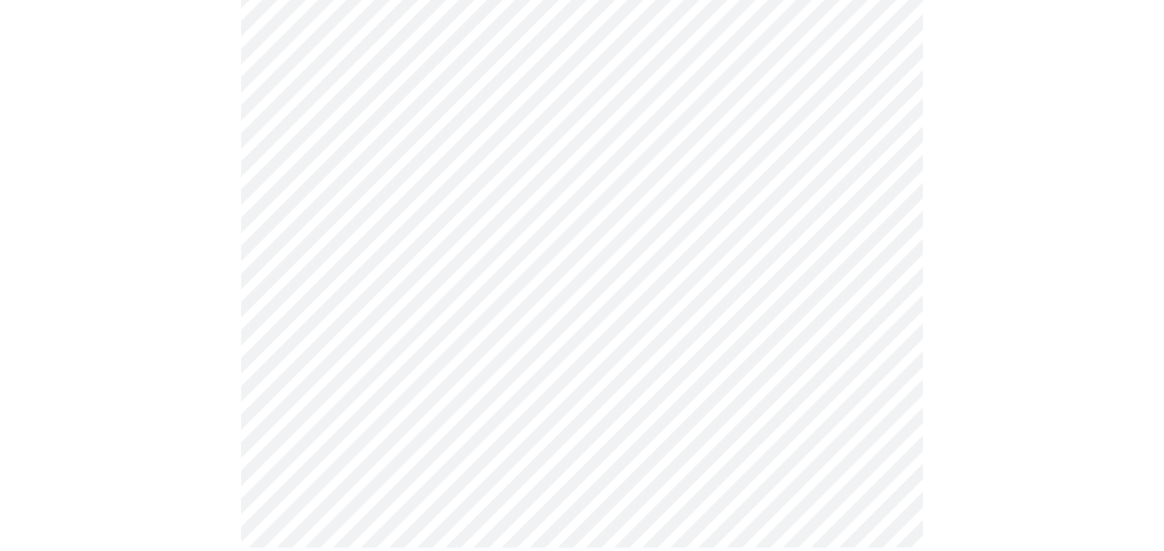
scroll to position [0, 0]
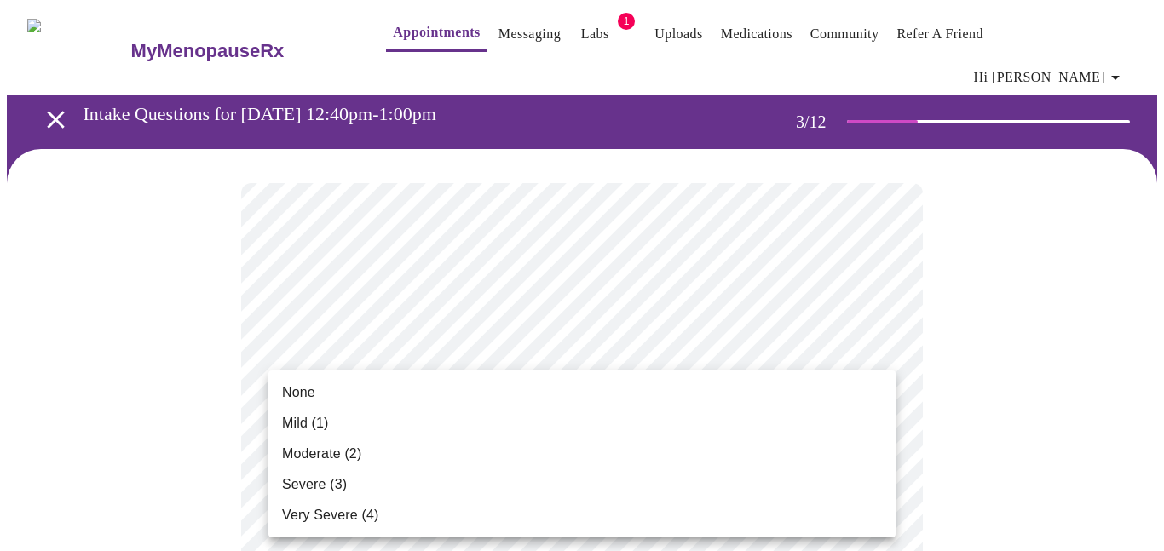
click at [308, 394] on span "None" at bounding box center [298, 393] width 33 height 20
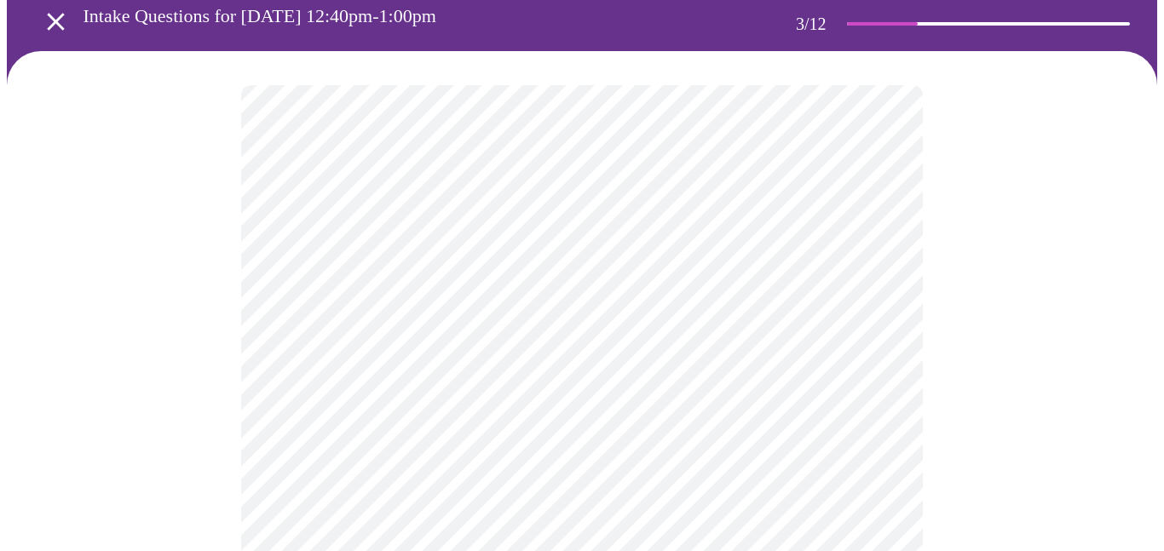
scroll to position [106, 0]
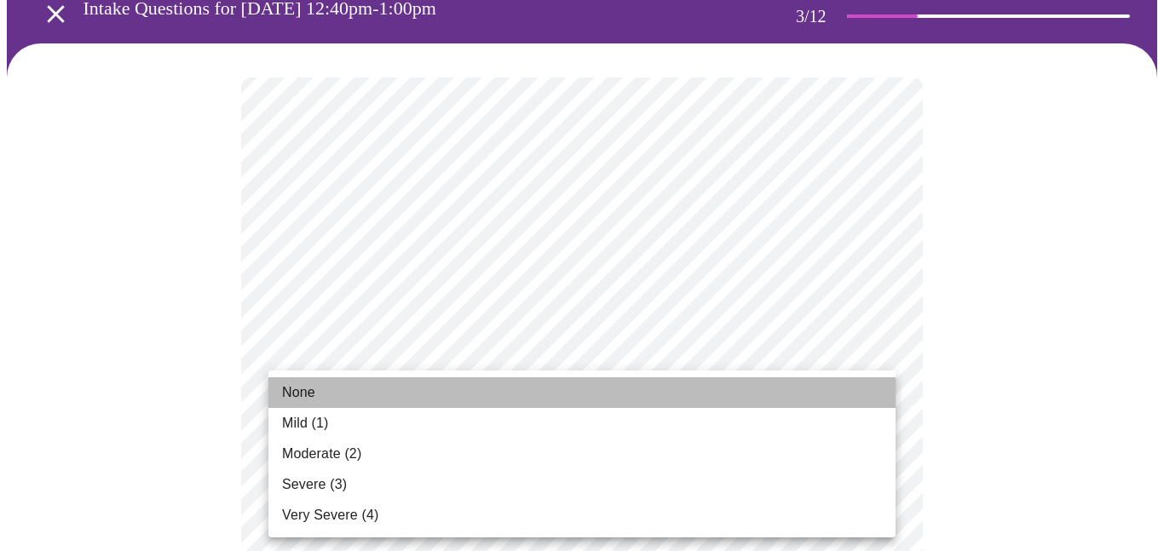
click at [310, 388] on span "None" at bounding box center [298, 393] width 33 height 20
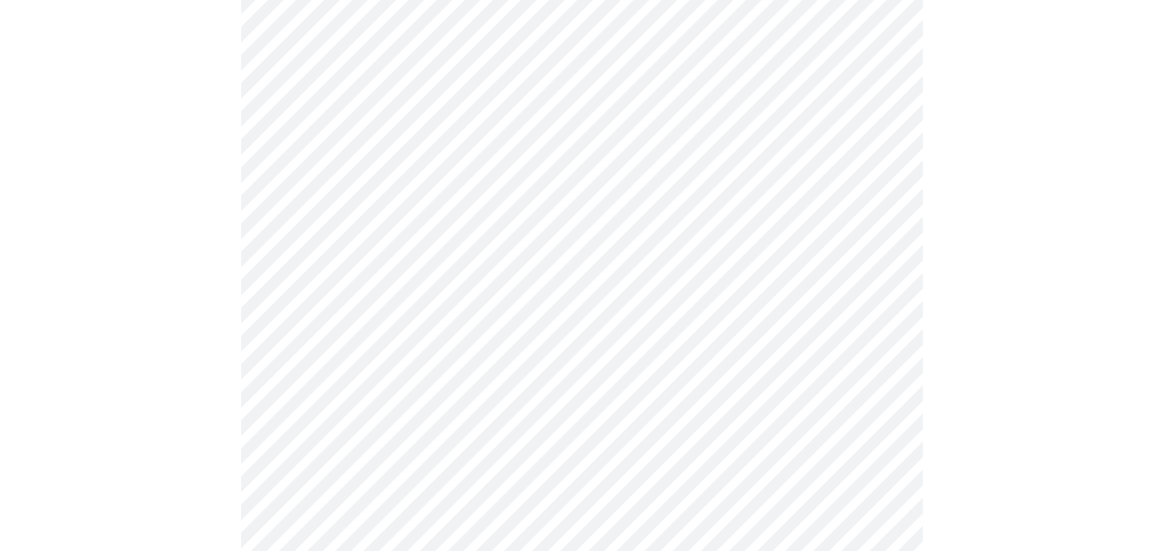
scroll to position [280, 0]
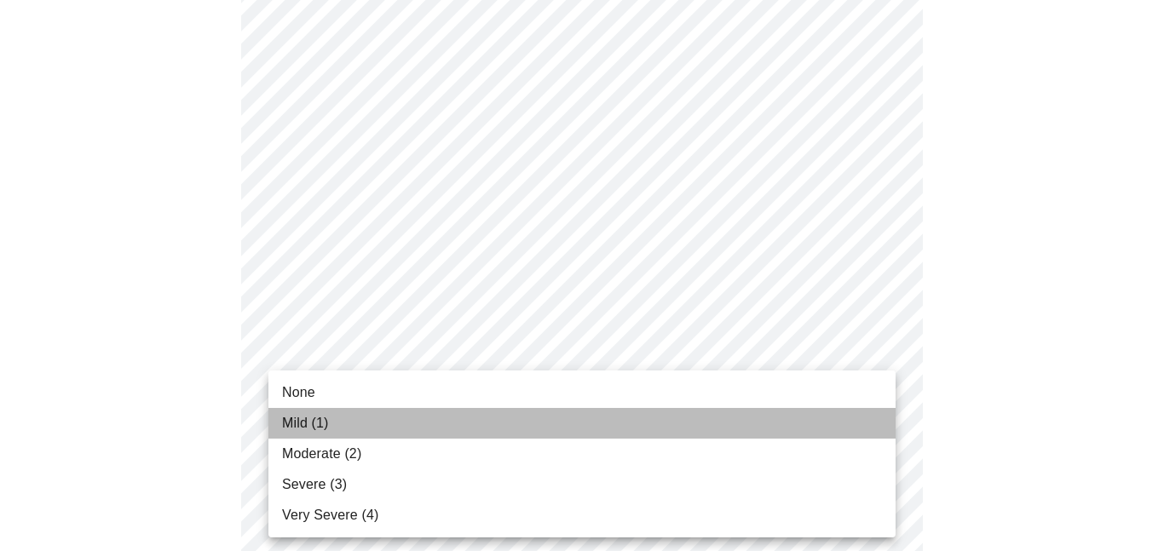
click at [315, 427] on span "Mild (1)" at bounding box center [305, 423] width 47 height 20
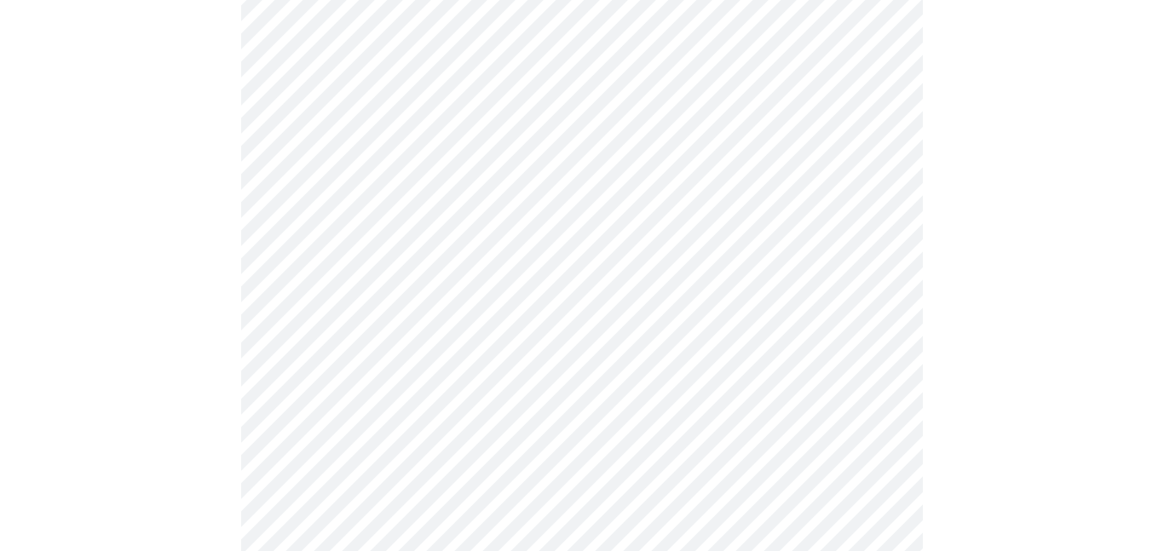
scroll to position [348, 0]
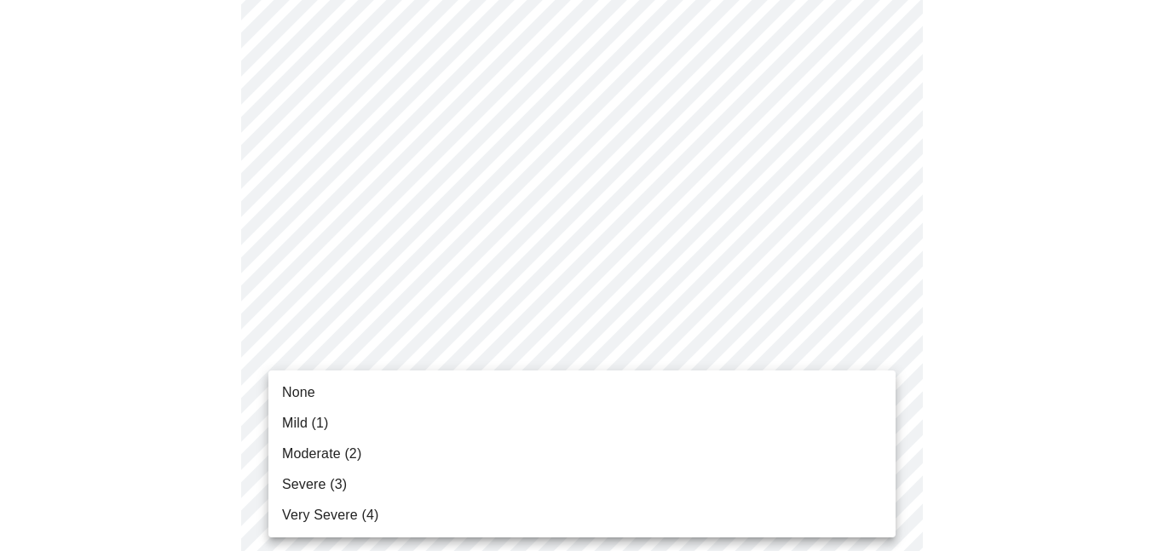
click at [875, 294] on div at bounding box center [582, 275] width 1164 height 551
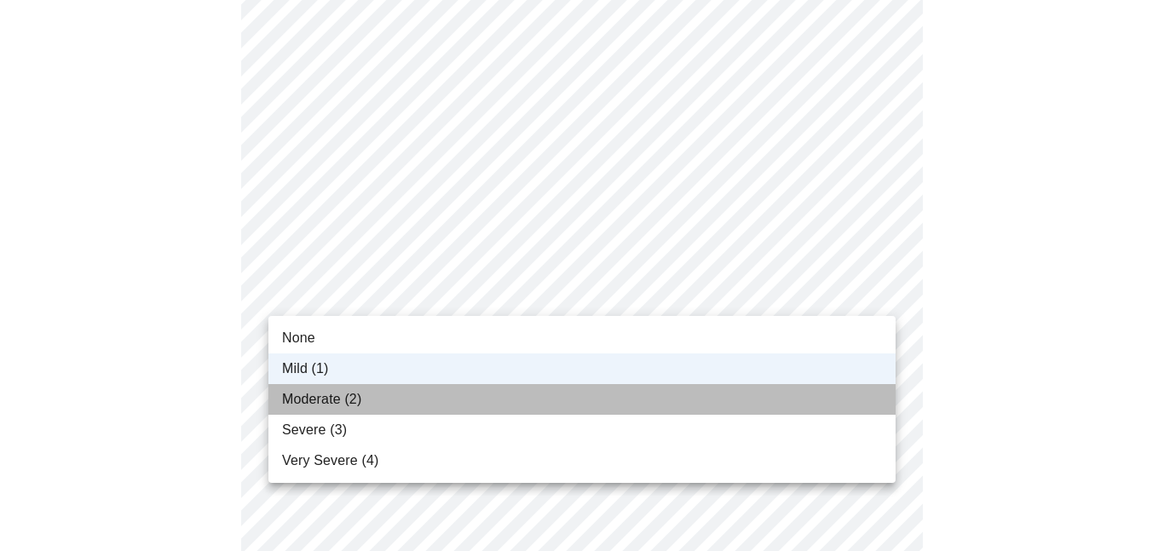
click at [359, 401] on span "Moderate (2)" at bounding box center [321, 399] width 79 height 20
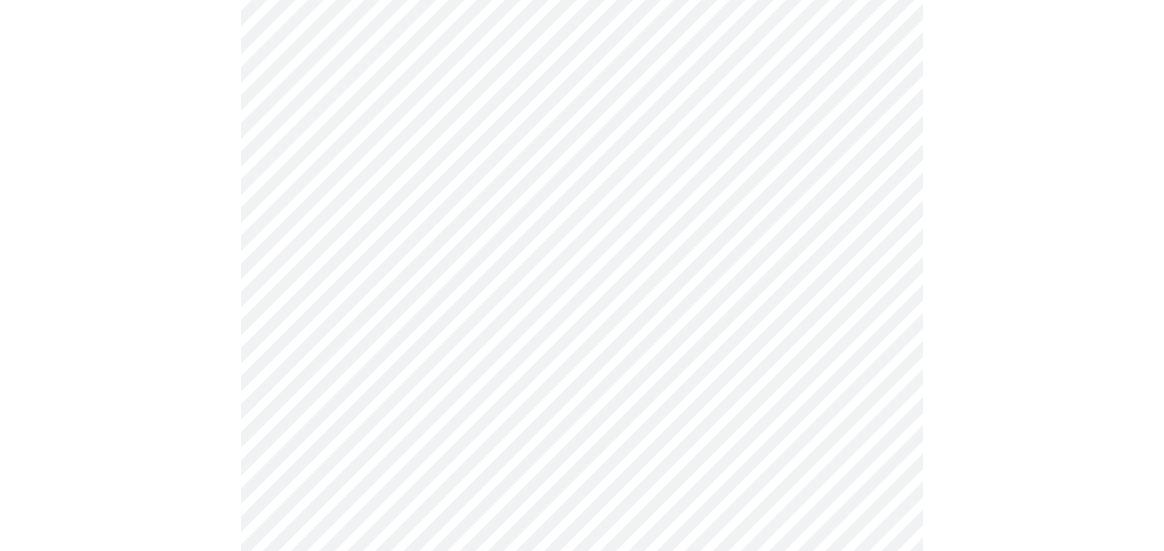
scroll to position [403, 0]
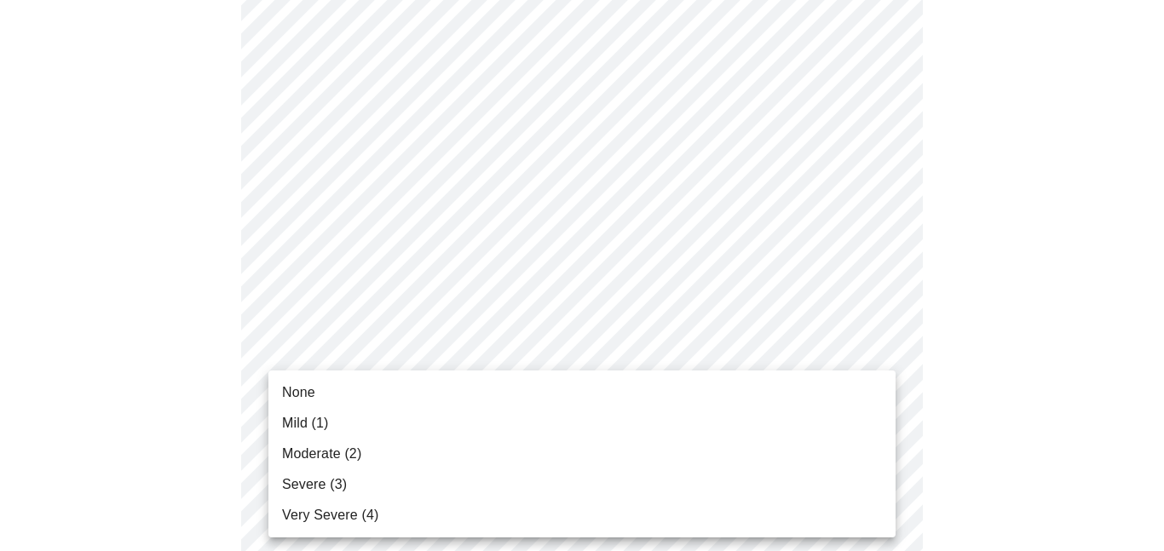
click at [315, 387] on li "None" at bounding box center [581, 393] width 627 height 31
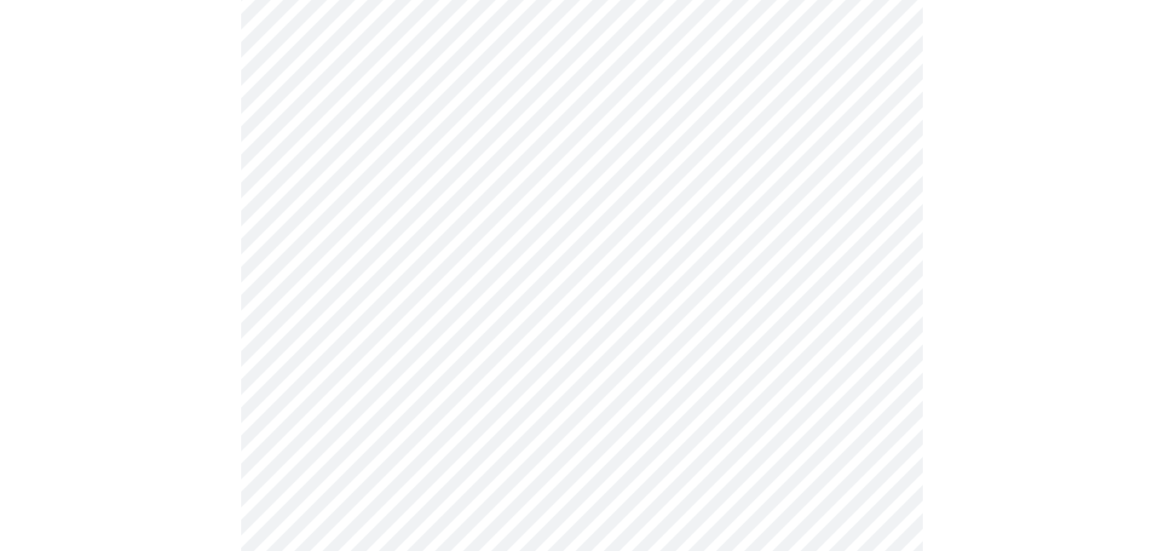
scroll to position [480, 0]
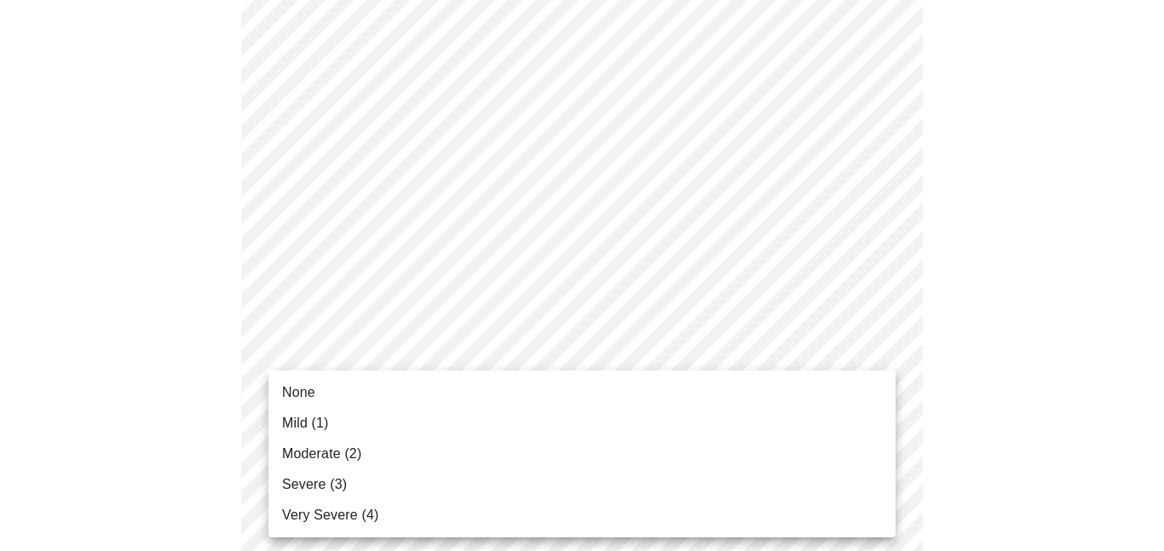
drag, startPoint x: 312, startPoint y: 423, endPoint x: 329, endPoint y: 418, distance: 17.8
click at [313, 423] on span "Mild (1)" at bounding box center [305, 423] width 47 height 20
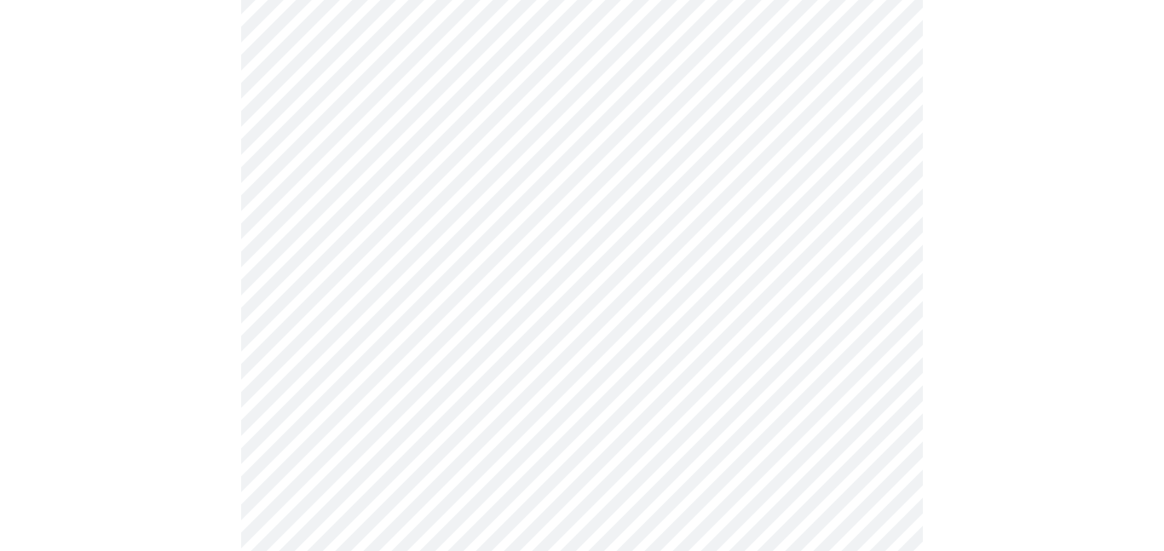
scroll to position [560, 0]
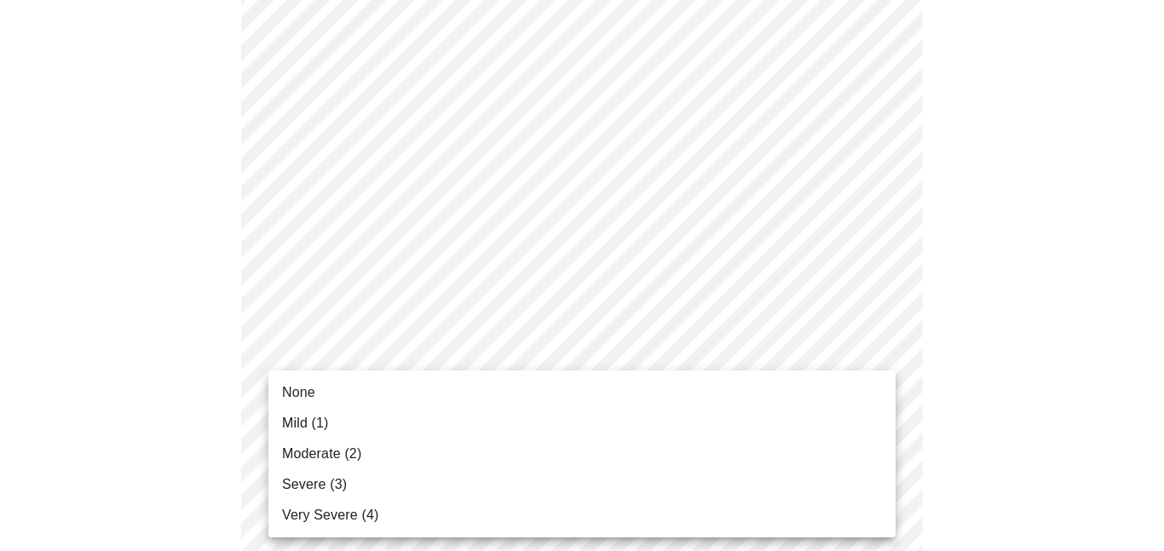
click at [879, 438] on body "MyMenopauseRx Appointments Messaging Labs 1 Uploads Medications Community Refer…" at bounding box center [582, 532] width 1150 height 2171
drag, startPoint x: 294, startPoint y: 389, endPoint x: 304, endPoint y: 389, distance: 10.3
click at [301, 389] on span "None" at bounding box center [298, 393] width 33 height 20
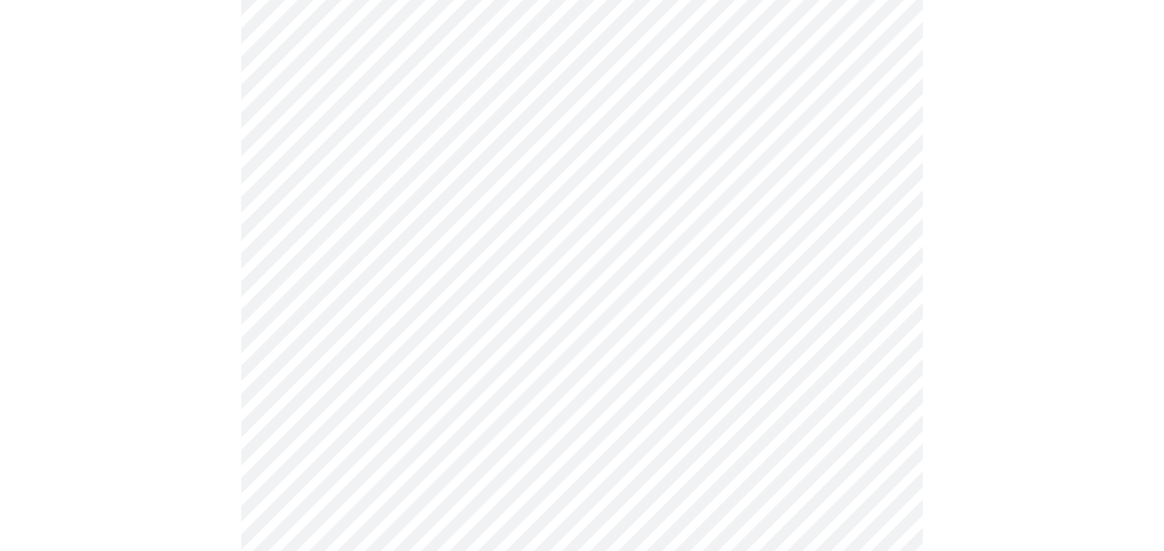
scroll to position [782, 0]
click at [875, 341] on body "MyMenopauseRx Appointments Messaging Labs 1 Uploads Medications Community Refer…" at bounding box center [582, 299] width 1150 height 2148
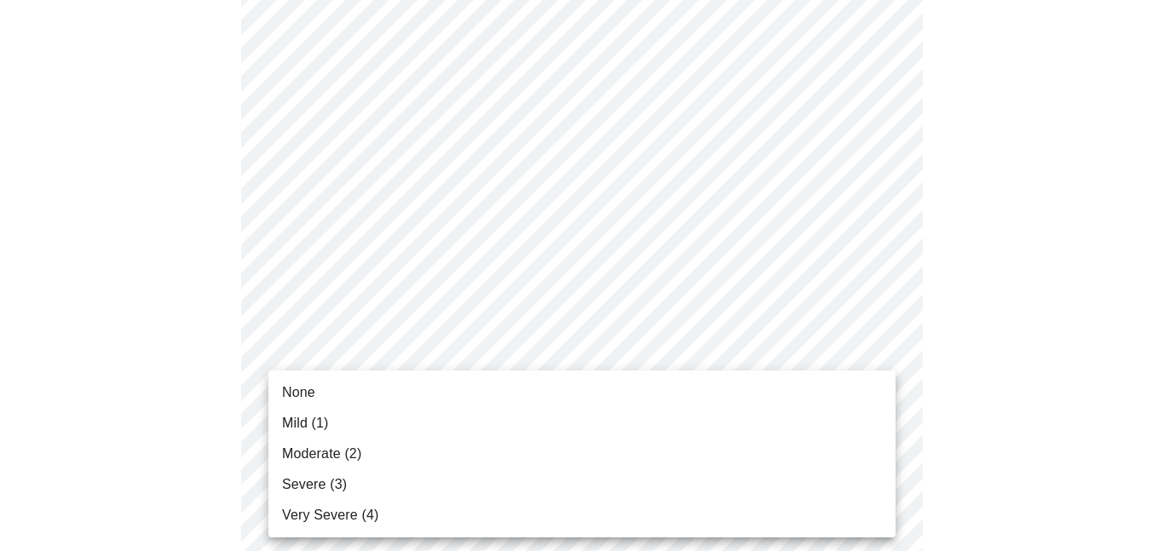
click at [308, 398] on span "None" at bounding box center [298, 393] width 33 height 20
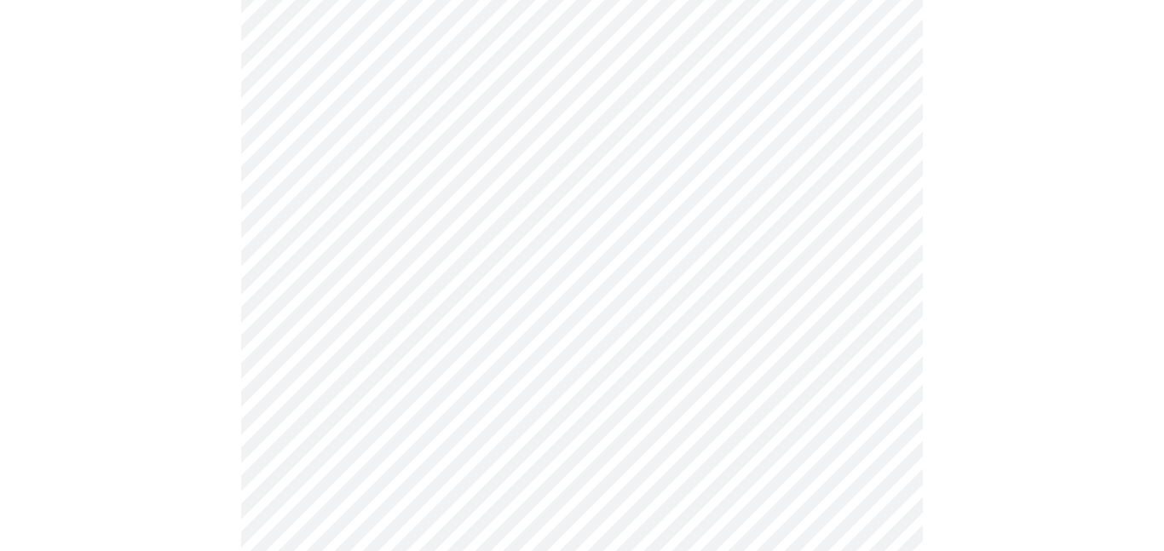
scroll to position [833, 0]
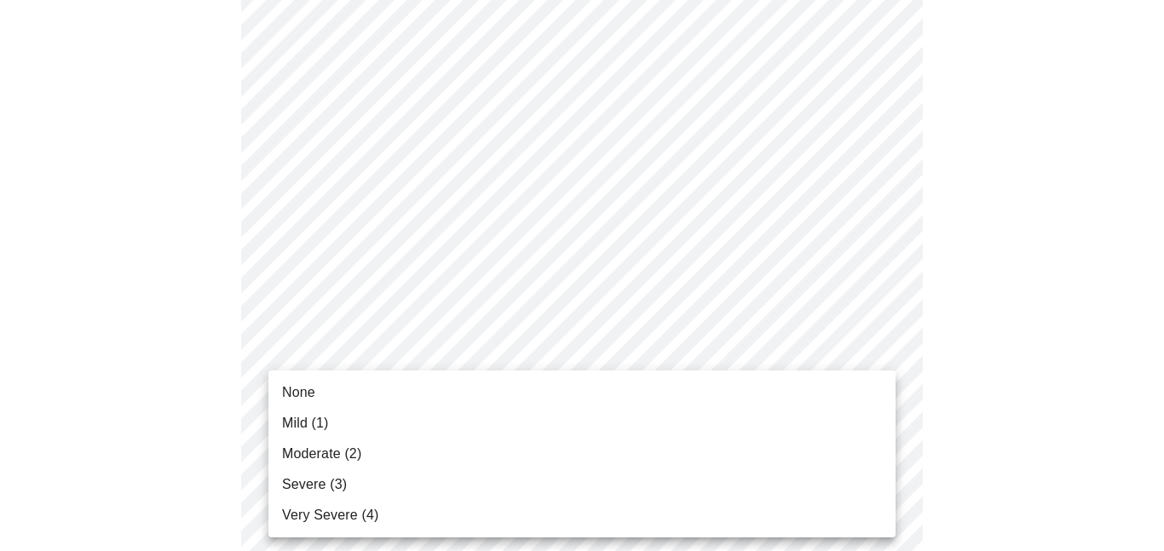
click at [880, 430] on body "MyMenopauseRx Appointments Messaging Labs 1 Uploads Medications Community Refer…" at bounding box center [582, 235] width 1150 height 2124
click at [298, 392] on span "None" at bounding box center [298, 393] width 33 height 20
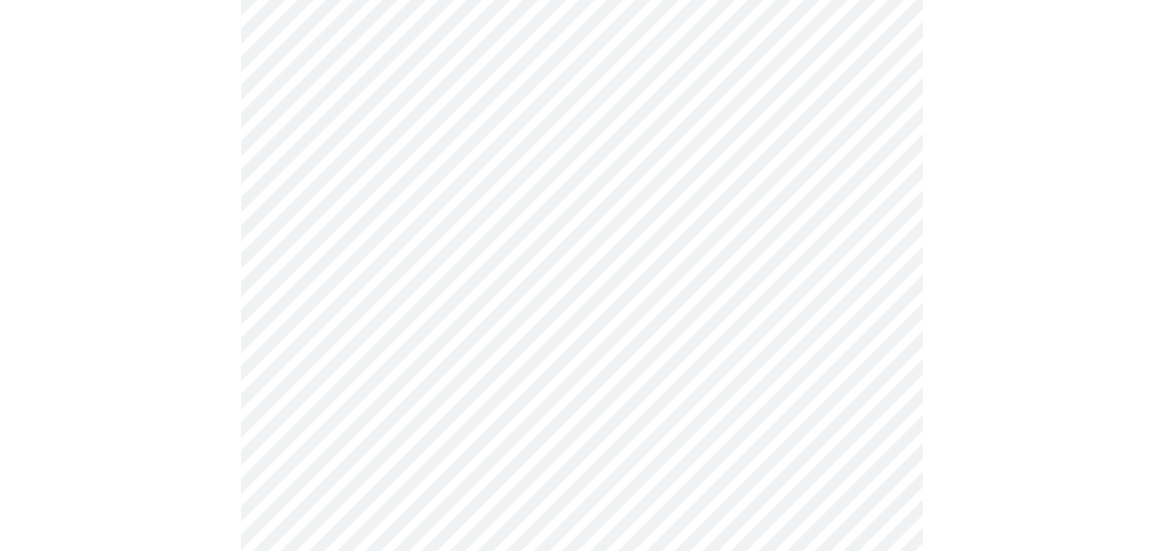
scroll to position [982, 0]
click at [877, 421] on body "MyMenopauseRx Appointments Messaging Labs 1 Uploads Medications Community Refer…" at bounding box center [582, 75] width 1150 height 2100
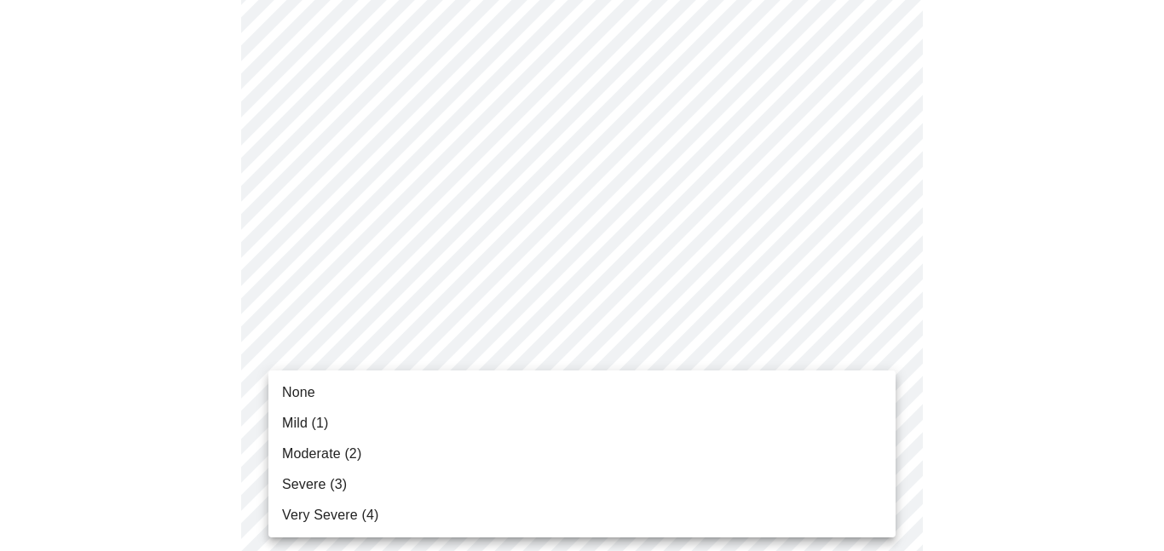
click at [298, 426] on span "Mild (1)" at bounding box center [305, 423] width 47 height 20
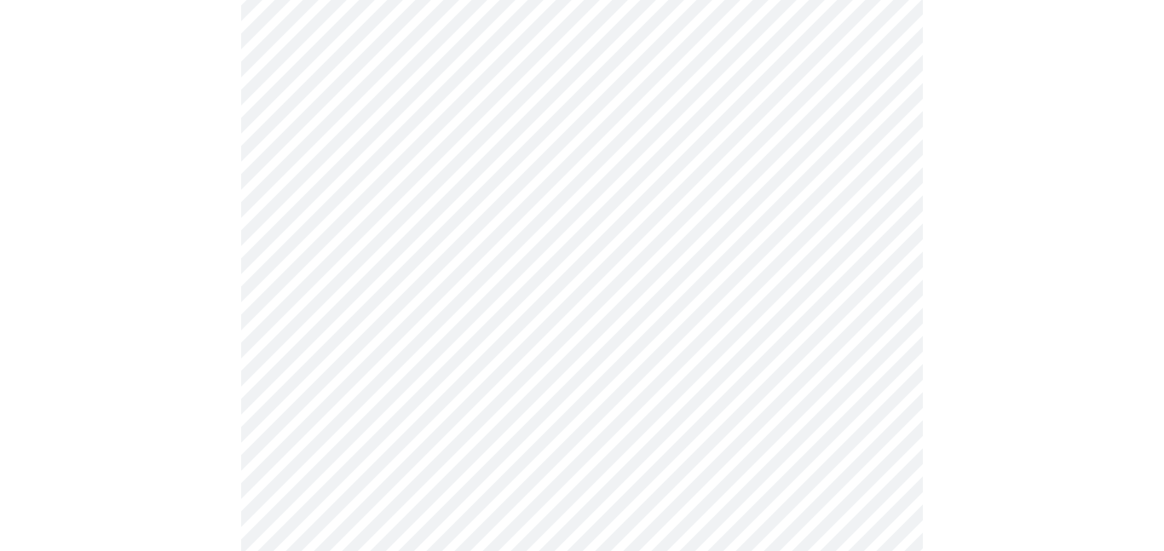
scroll to position [1081, 0]
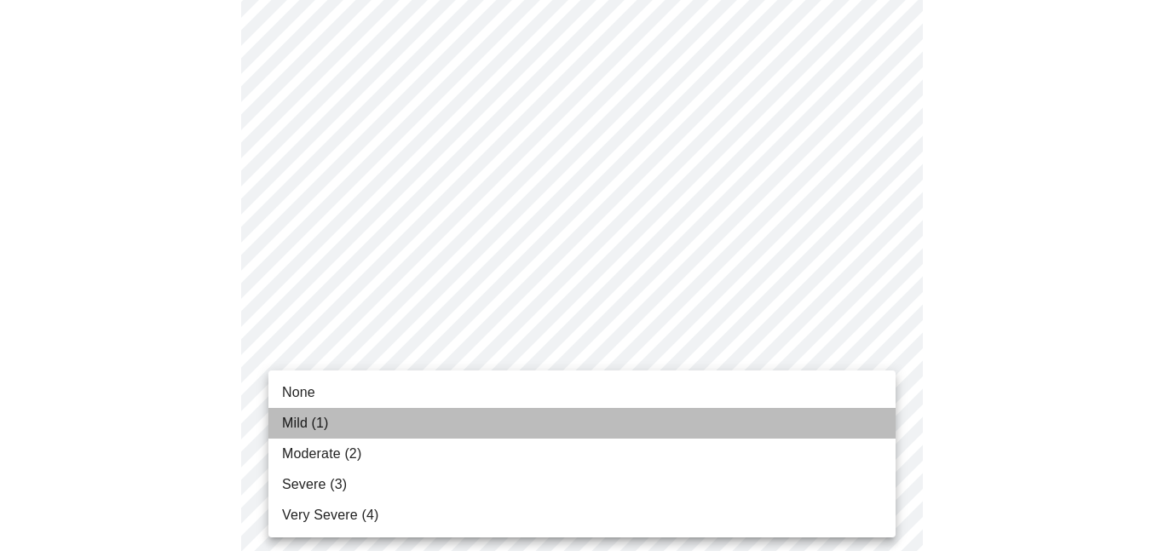
click at [305, 419] on span "Mild (1)" at bounding box center [305, 423] width 47 height 20
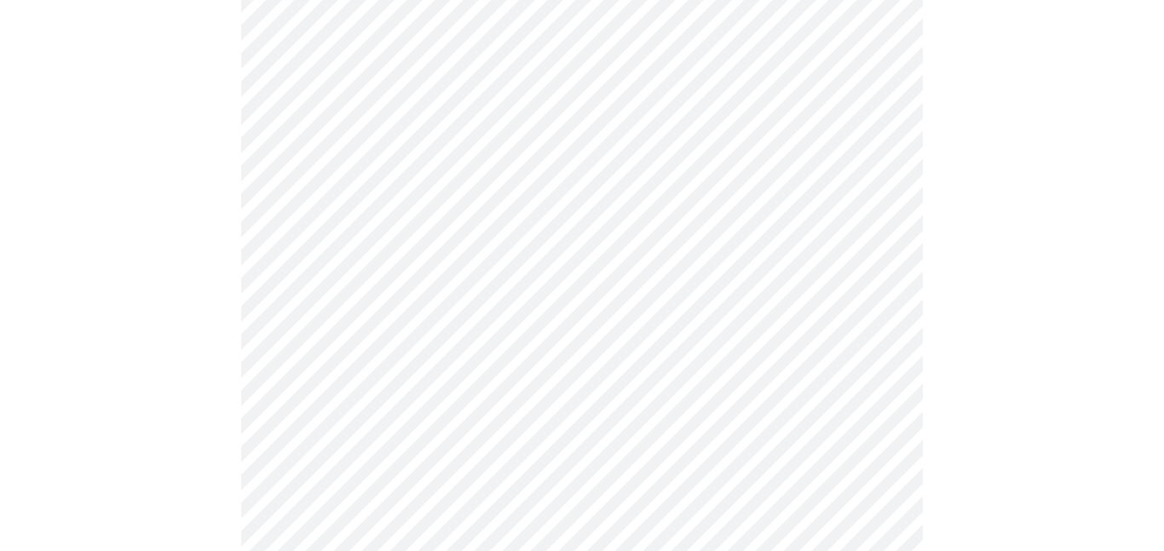
scroll to position [1280, 0]
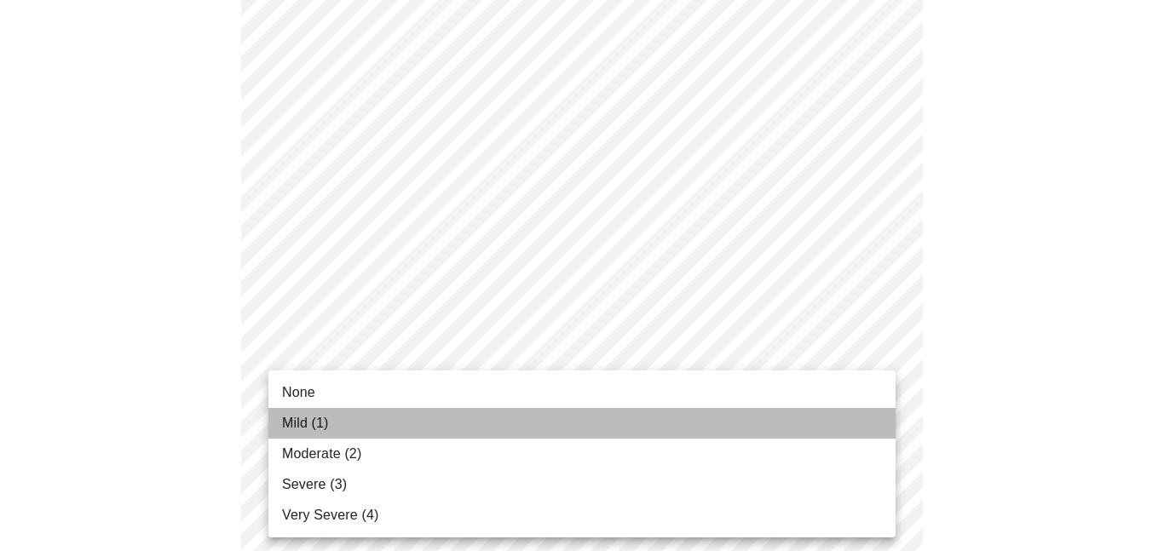
click at [354, 436] on li "Mild (1)" at bounding box center [581, 423] width 627 height 31
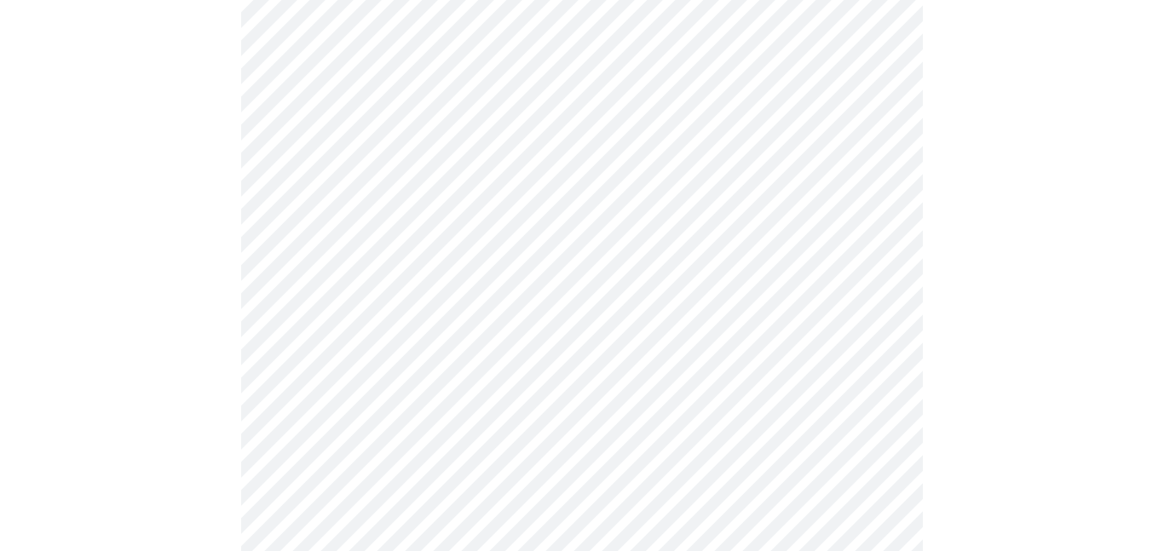
scroll to position [683, 0]
click at [881, 359] on body "MyMenopauseRx Appointments Messaging Labs 1 Uploads Medications Community Refer…" at bounding box center [582, 177] width 1150 height 1706
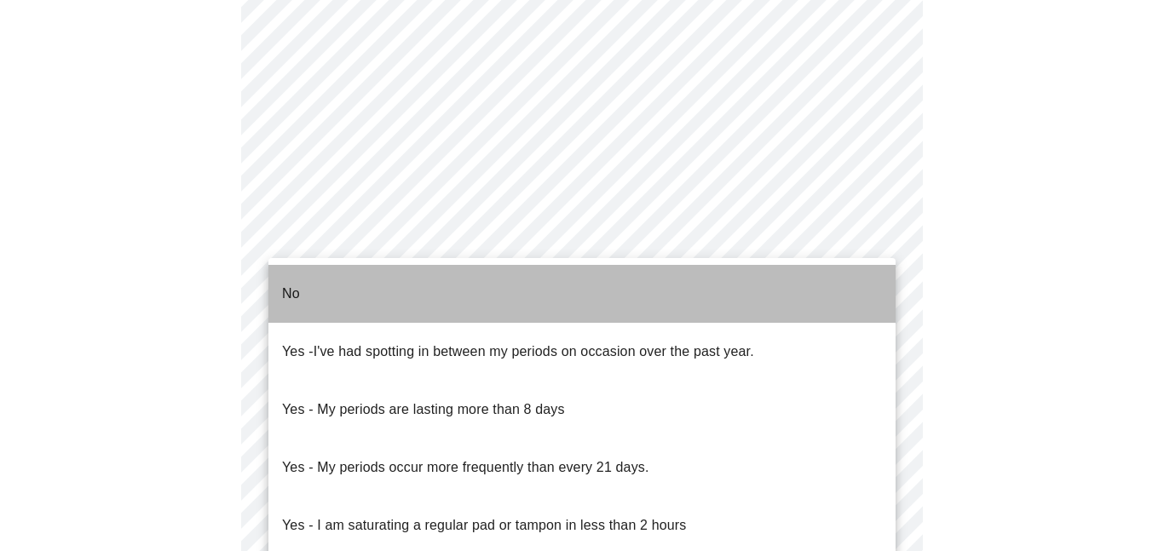
click at [298, 285] on p "No" at bounding box center [291, 294] width 18 height 20
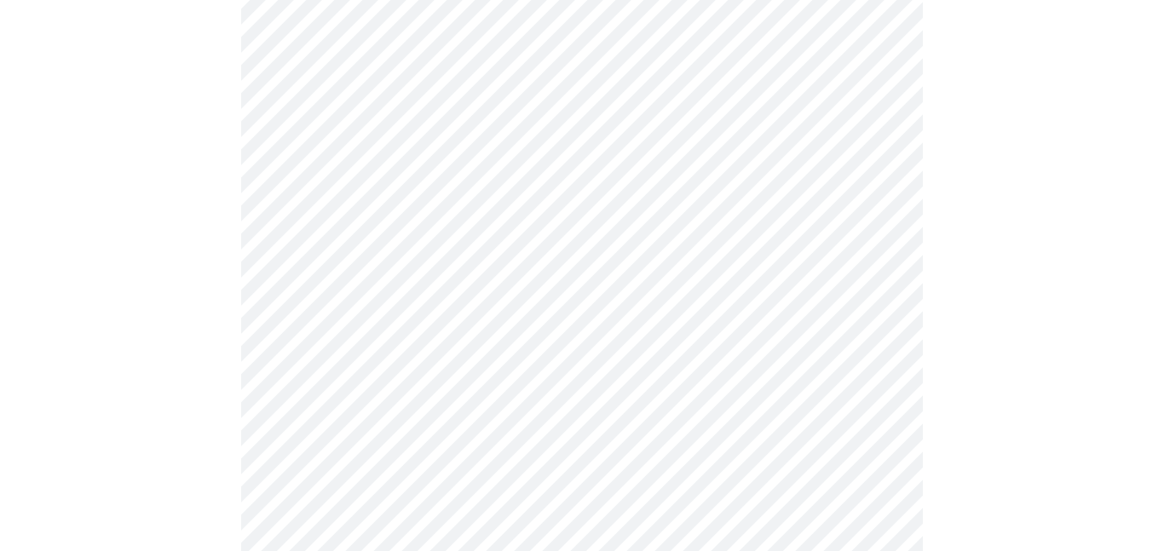
scroll to position [790, 0]
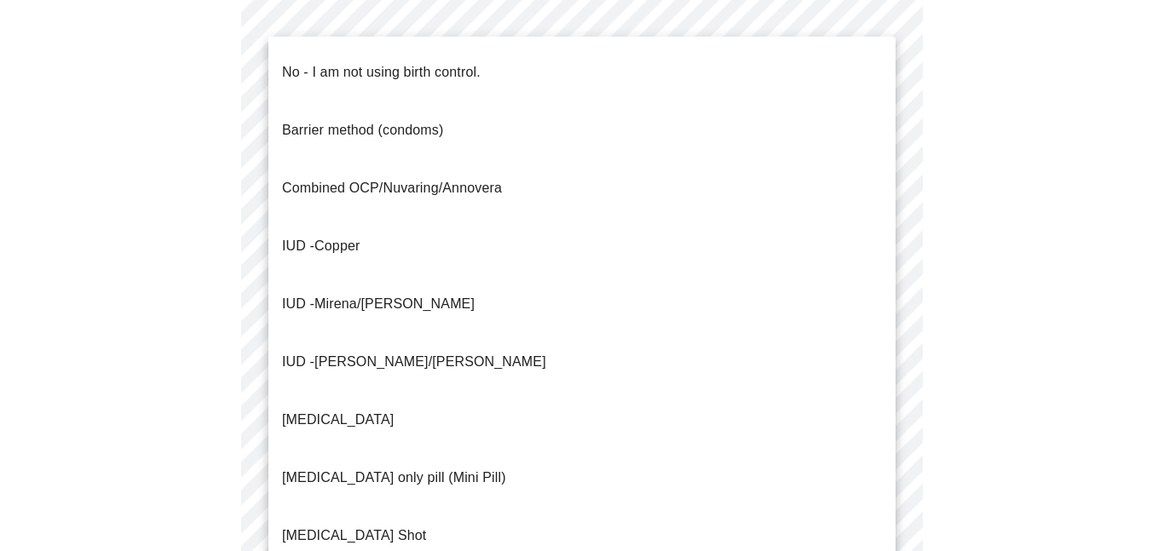
click at [881, 378] on body "MyMenopauseRx Appointments Messaging Labs 1 Uploads Medications Community Refer…" at bounding box center [582, 65] width 1150 height 1696
click at [349, 63] on p "No - I am not using birth control." at bounding box center [381, 72] width 199 height 20
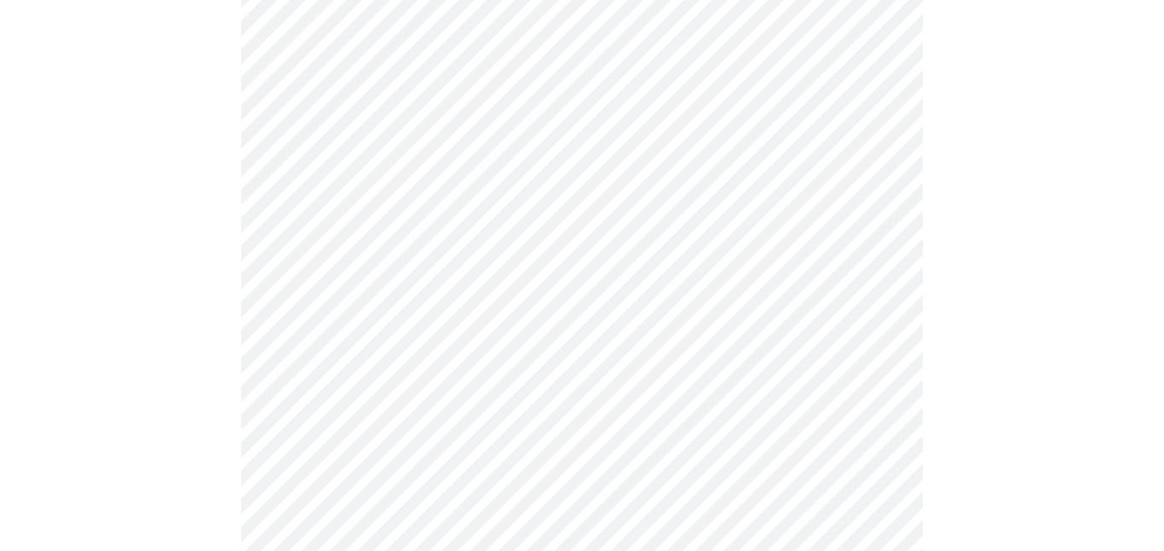
scroll to position [870, 0]
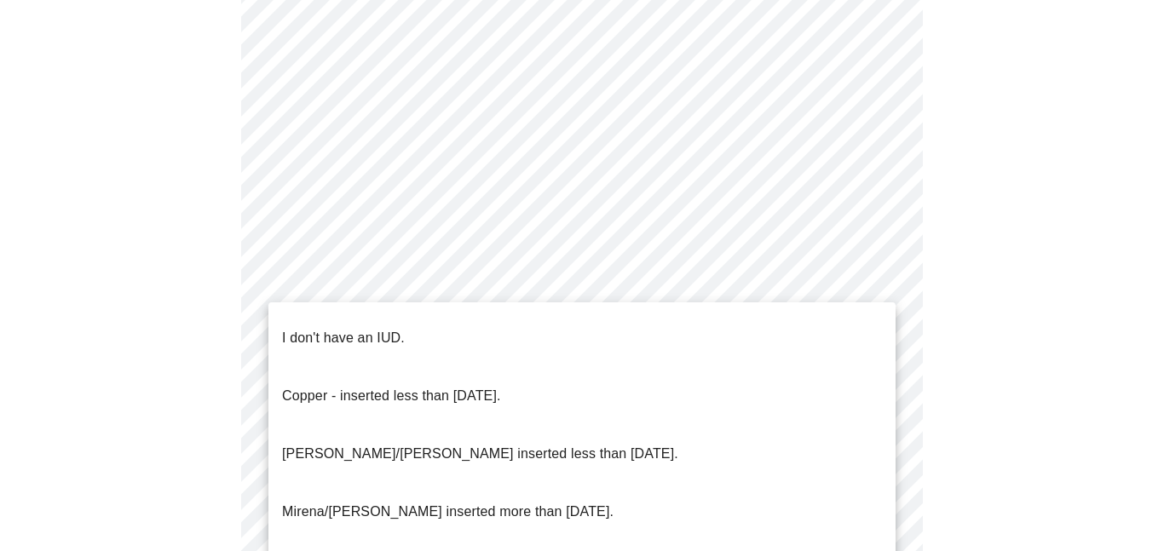
click at [351, 311] on li "I don't have an IUD." at bounding box center [581, 338] width 627 height 58
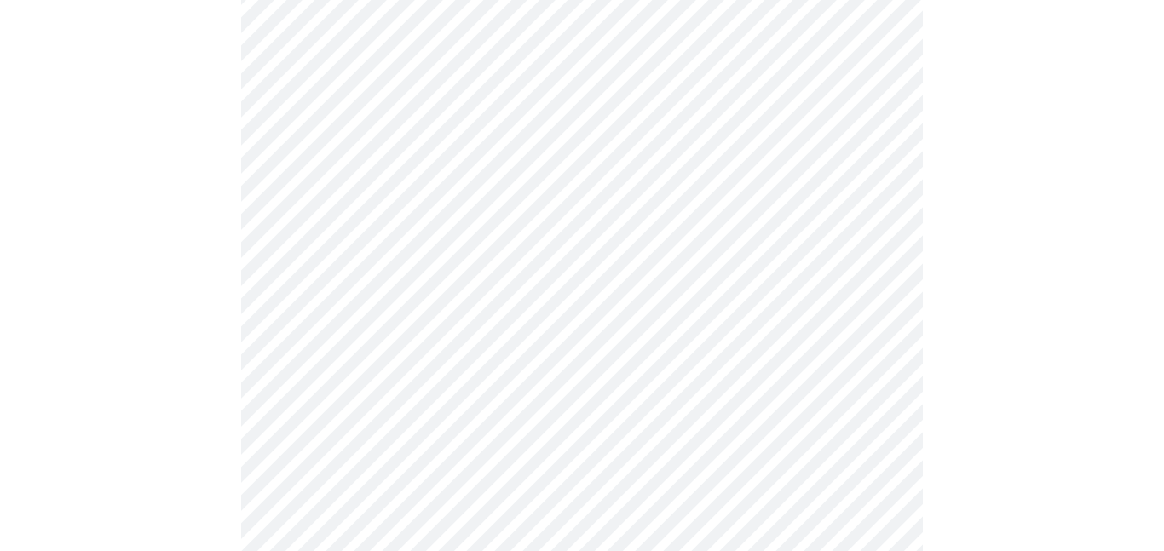
scroll to position [989, 0]
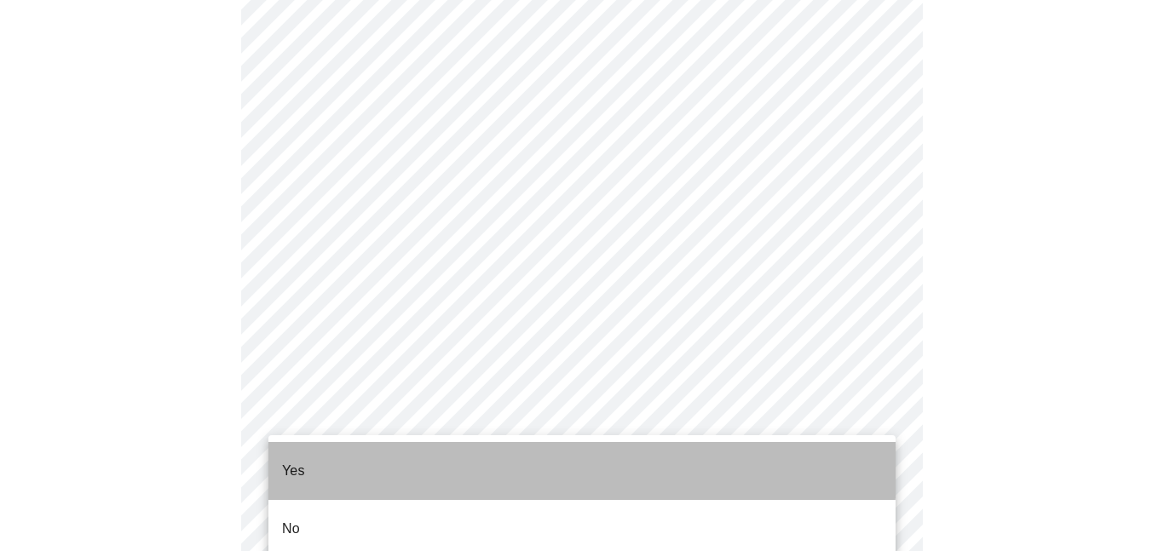
click at [338, 452] on li "Yes" at bounding box center [581, 471] width 627 height 58
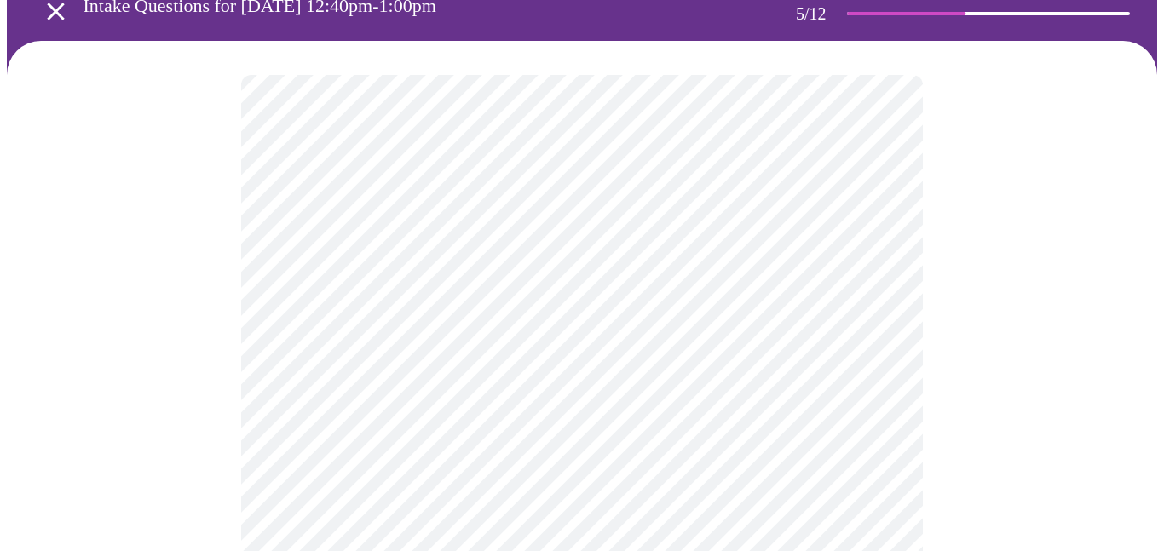
scroll to position [121, 0]
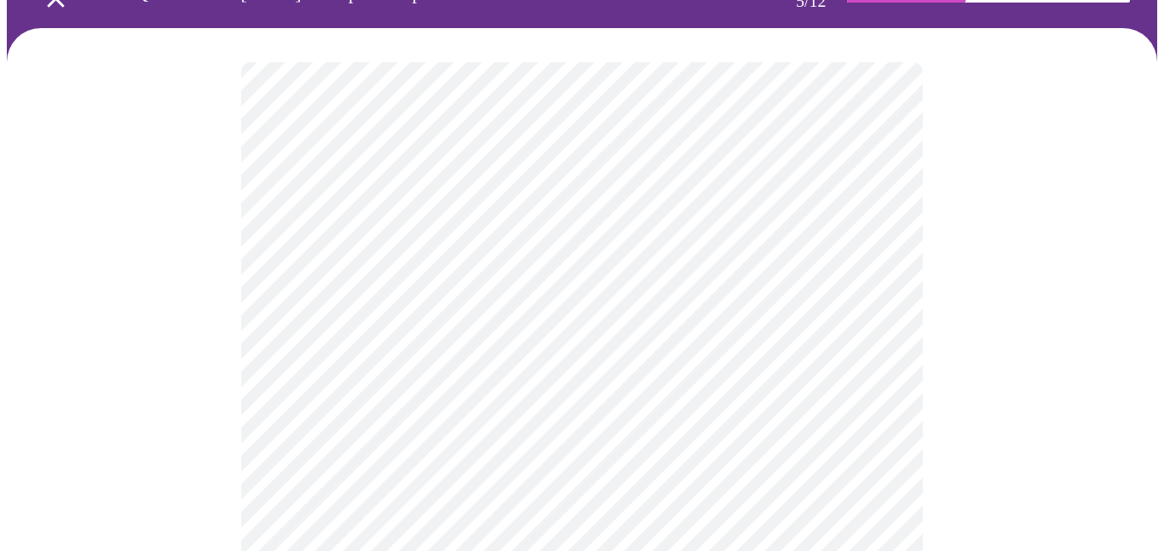
click at [880, 329] on body "MyMenopauseRx Appointments Messaging Labs 1 Uploads Medications Community Refer…" at bounding box center [582, 523] width 1150 height 1274
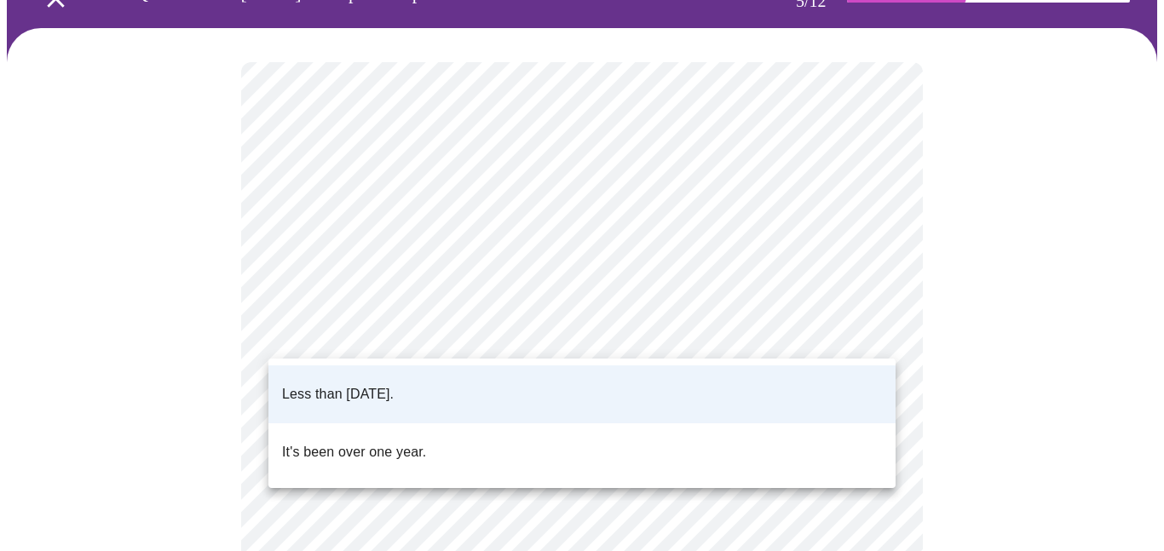
click at [880, 329] on div at bounding box center [582, 275] width 1164 height 551
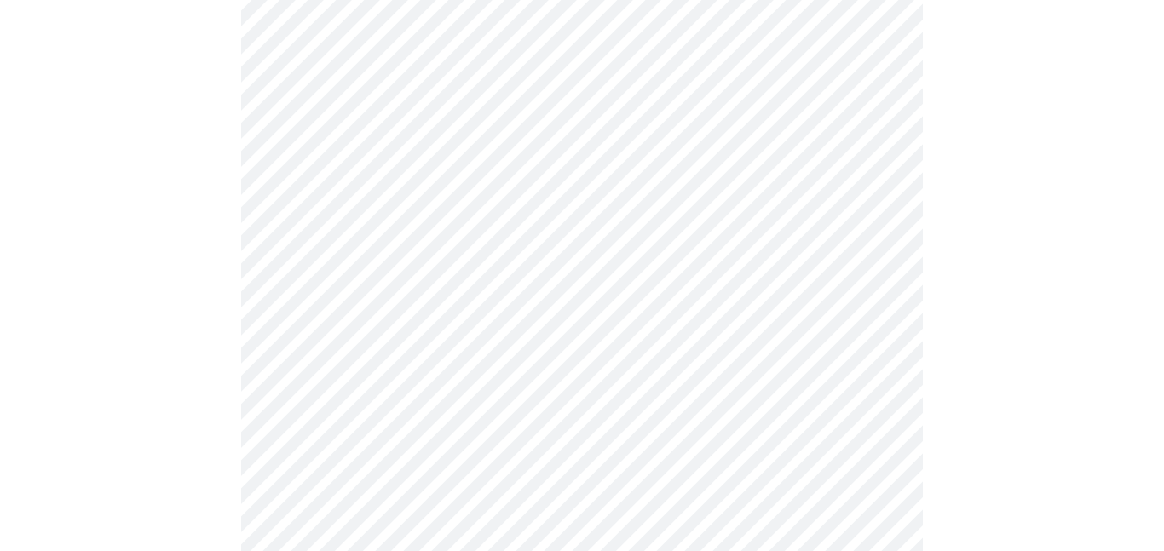
scroll to position [233, 0]
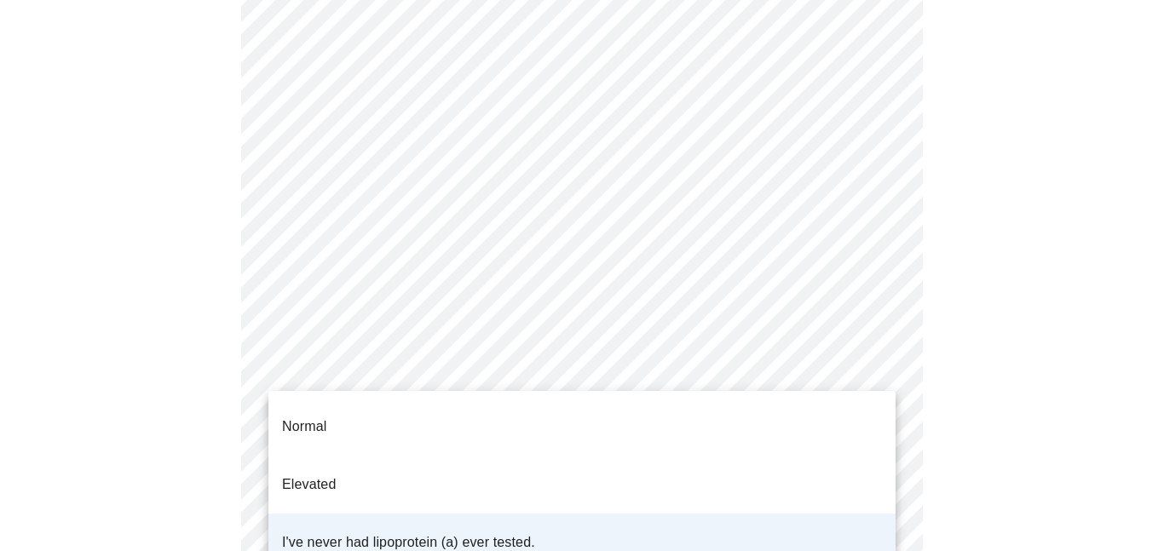
click at [881, 368] on body "MyMenopauseRx Appointments Messaging Labs 1 Uploads Medications Community Refer…" at bounding box center [582, 410] width 1150 height 1274
click at [351, 412] on li "Normal" at bounding box center [581, 427] width 627 height 58
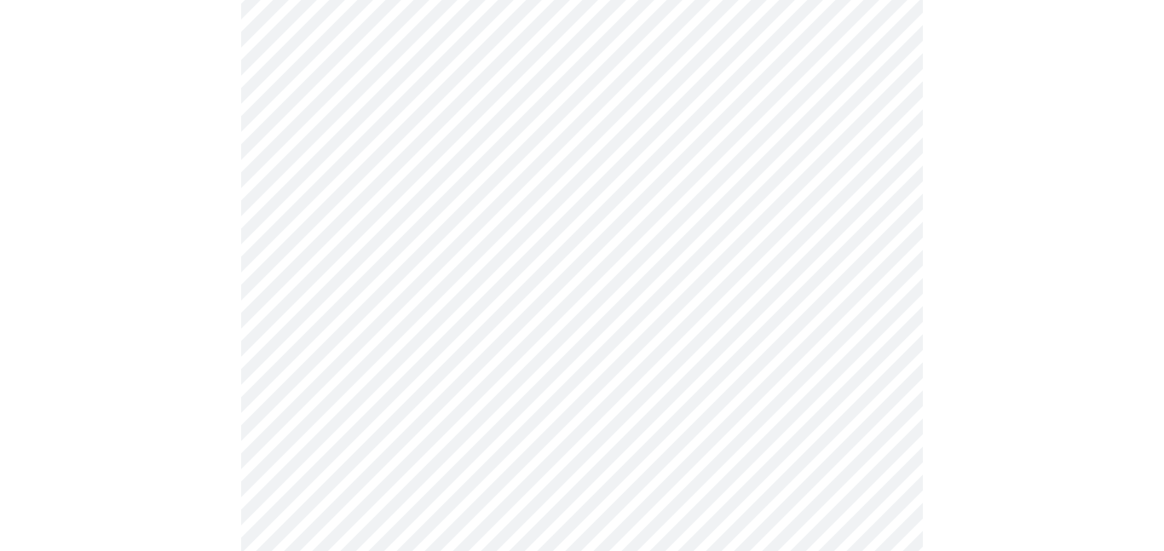
scroll to position [4405, 0]
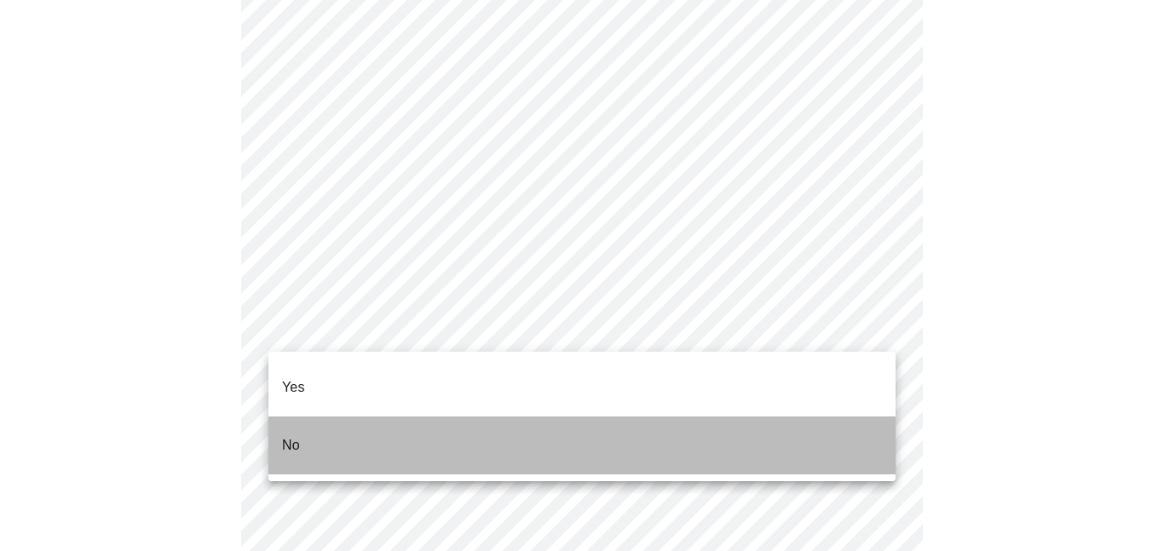
click at [307, 424] on li "No" at bounding box center [581, 446] width 627 height 58
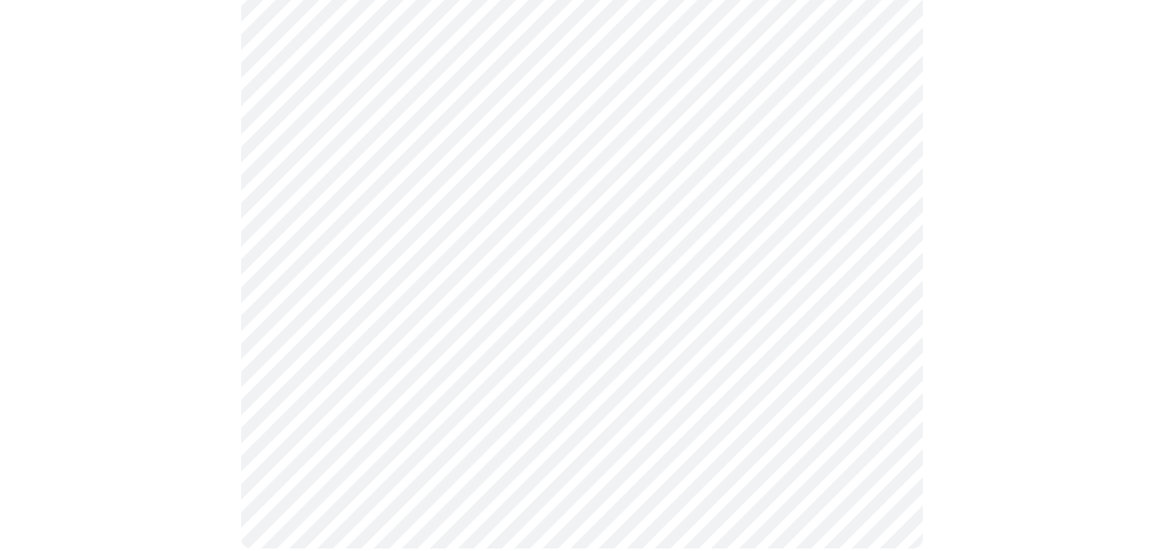
scroll to position [1134, 0]
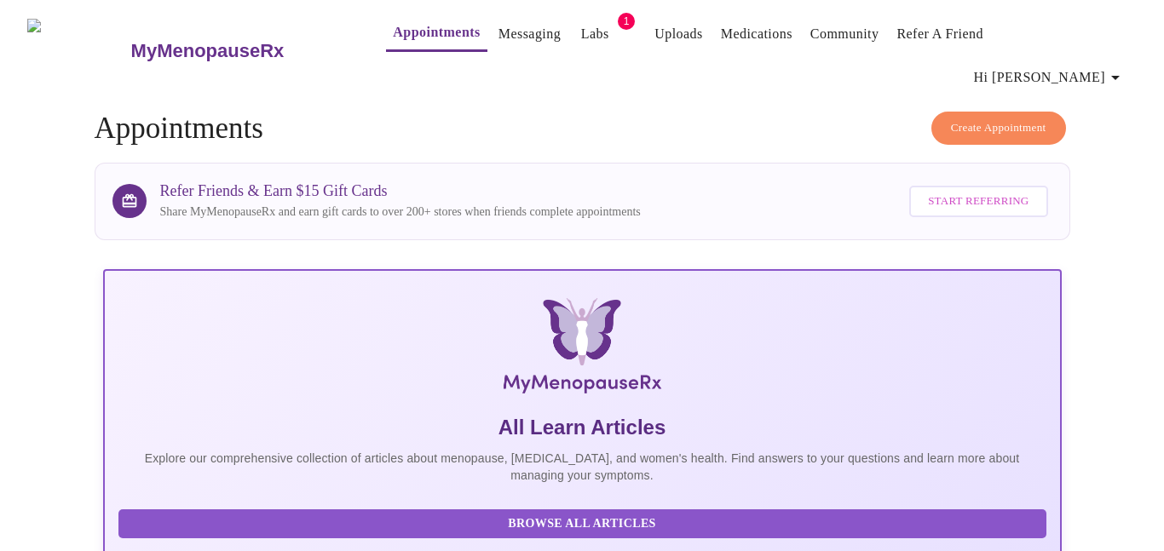
click at [1119, 76] on icon "button" at bounding box center [1115, 78] width 9 height 4
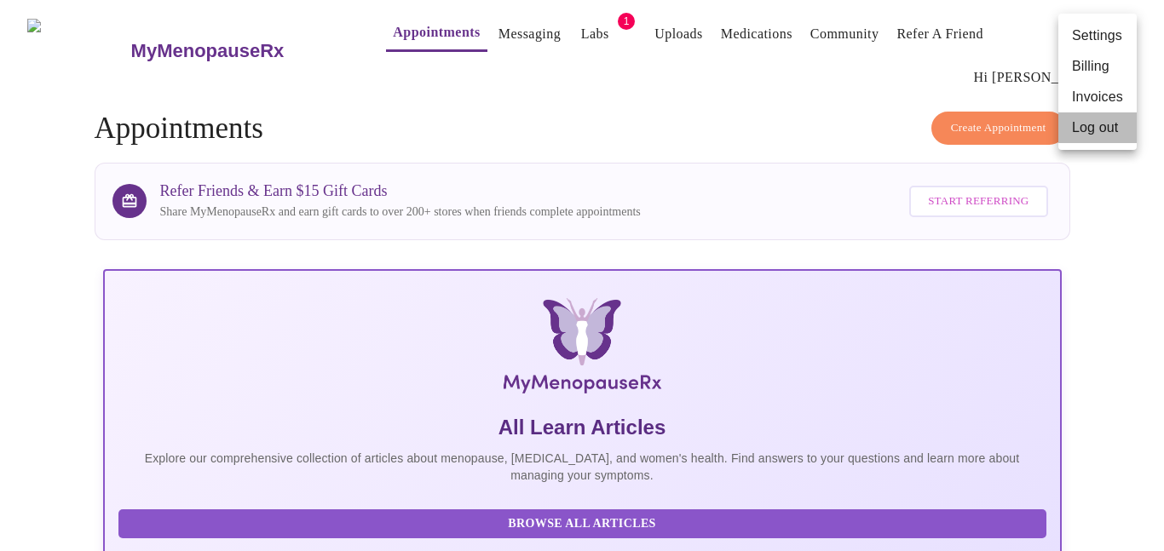
click at [1089, 130] on li "Log out" at bounding box center [1097, 127] width 78 height 31
